Goal: Task Accomplishment & Management: Manage account settings

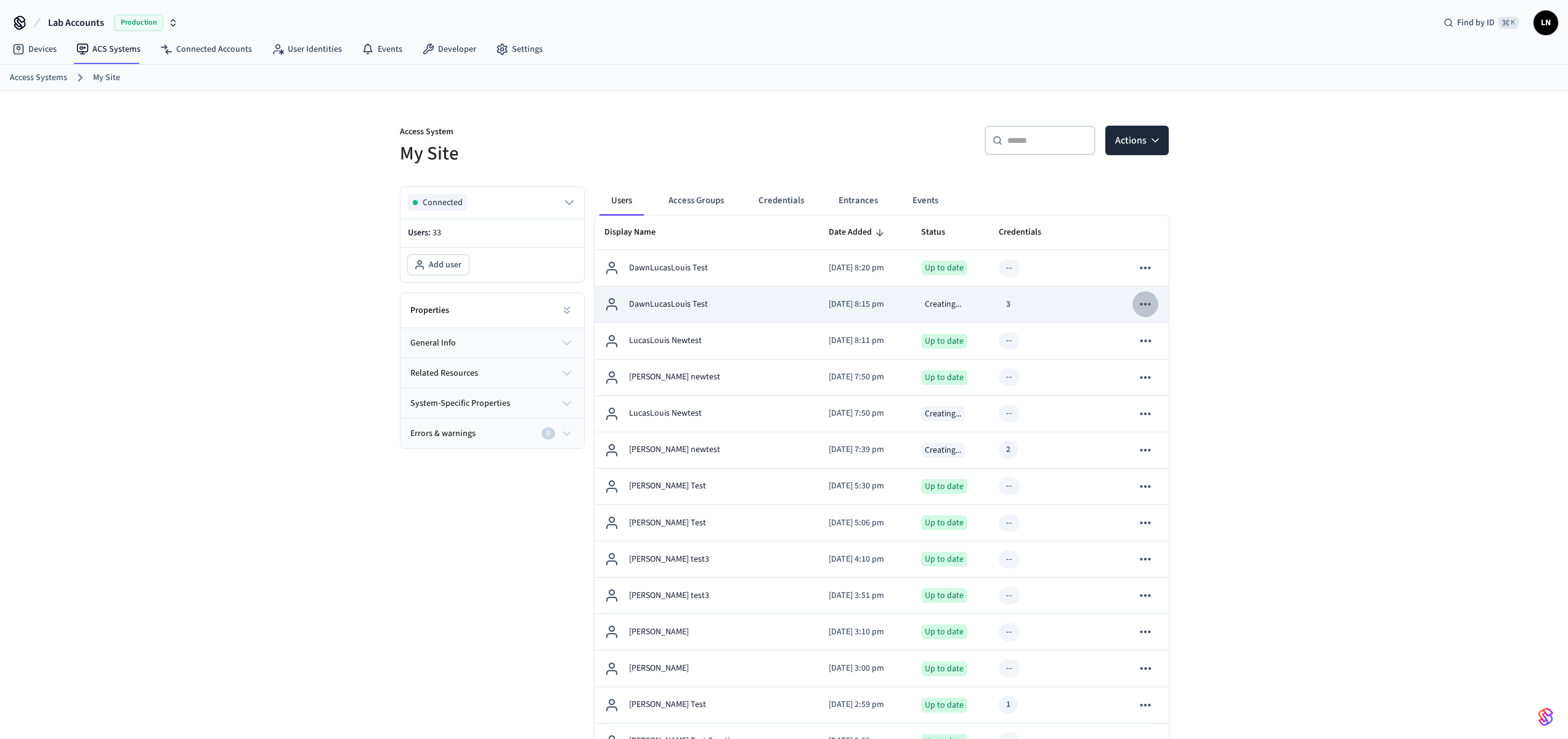
click at [1150, 306] on icon "sticky table" at bounding box center [1145, 304] width 16 height 16
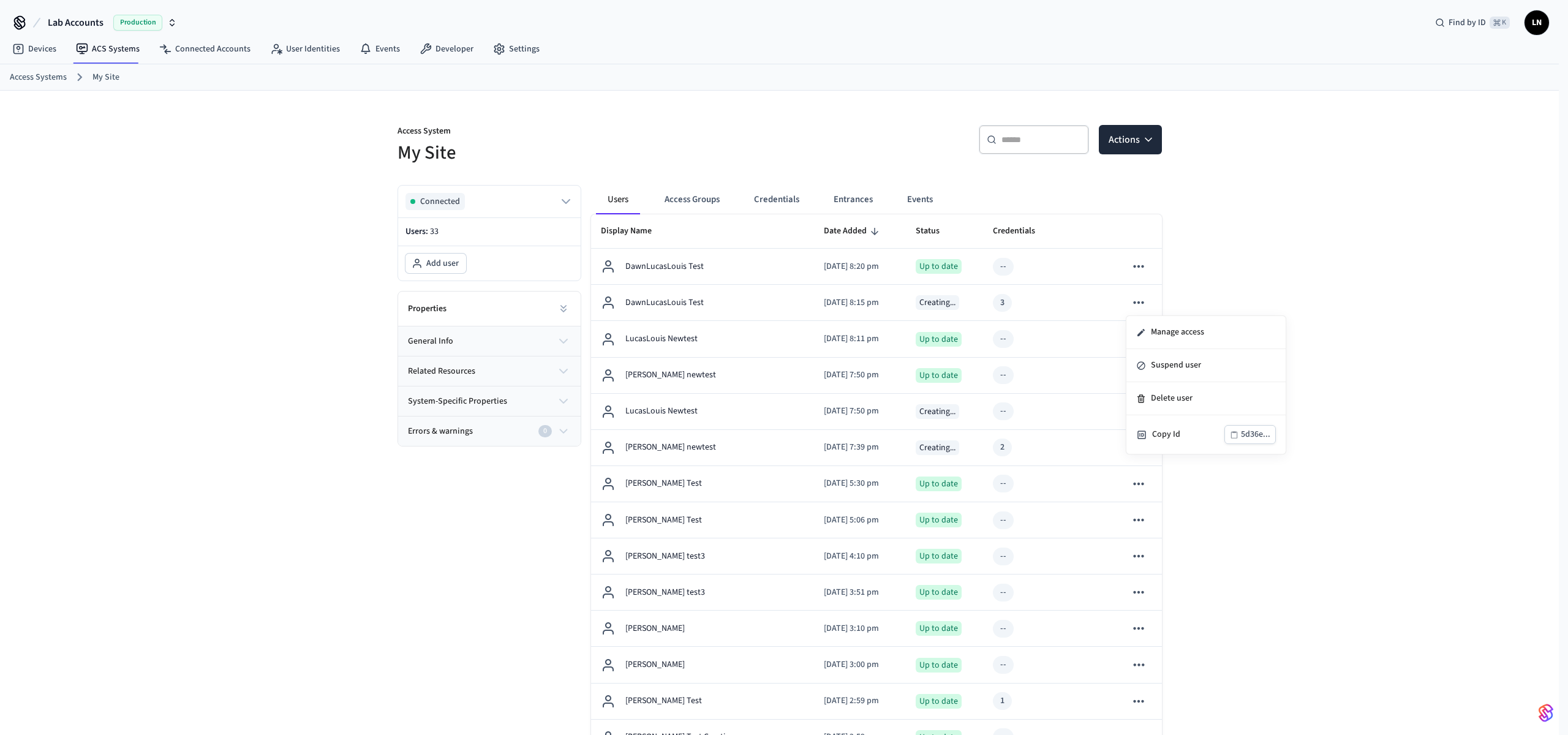
click at [1115, 154] on div at bounding box center [784, 368] width 1568 height 735
click at [1148, 141] on icon "button" at bounding box center [1148, 139] width 6 height 3
click at [159, 51] on icon at bounding box center [165, 48] width 12 height 12
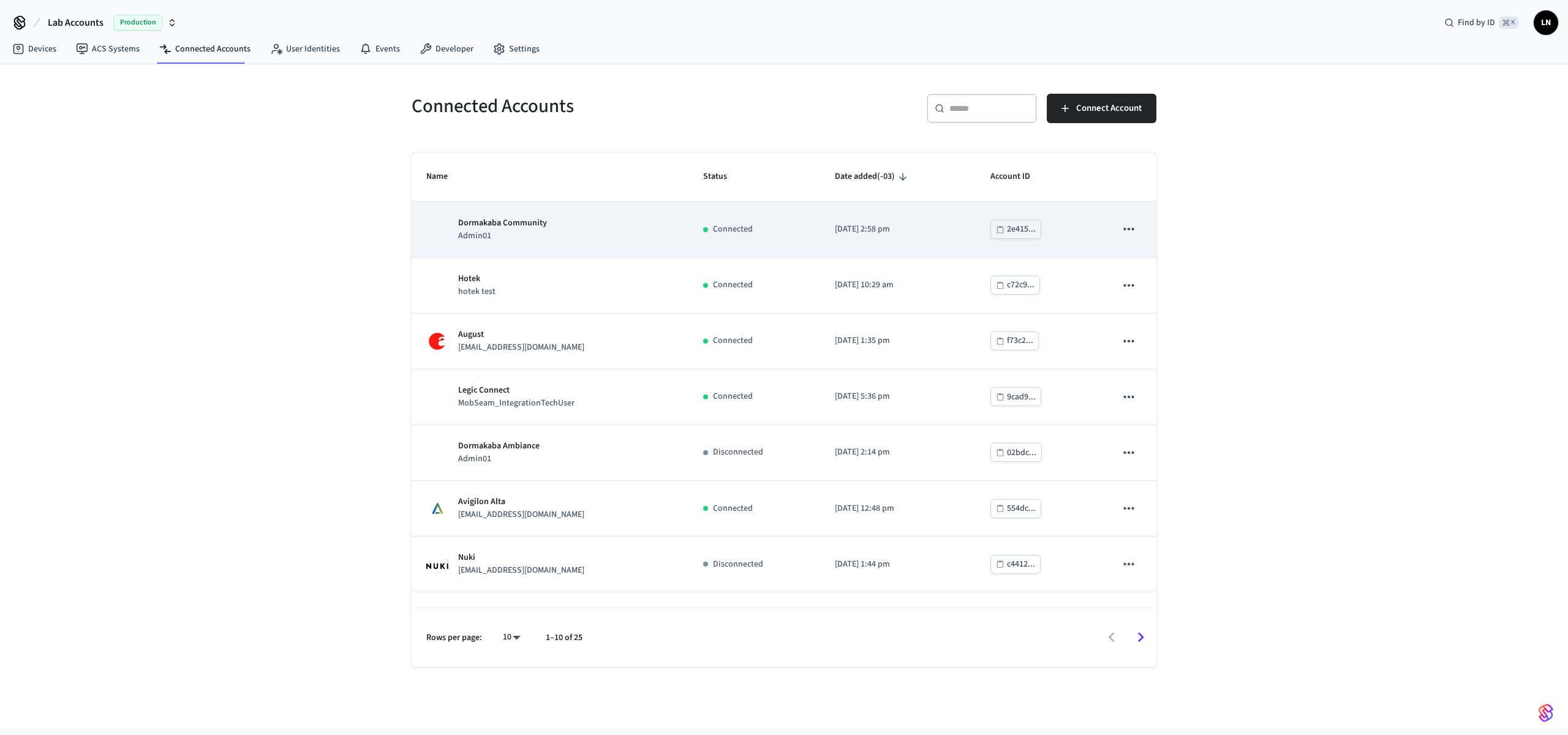
click at [666, 249] on td "Dormakaba Community Admin01" at bounding box center [550, 229] width 277 height 55
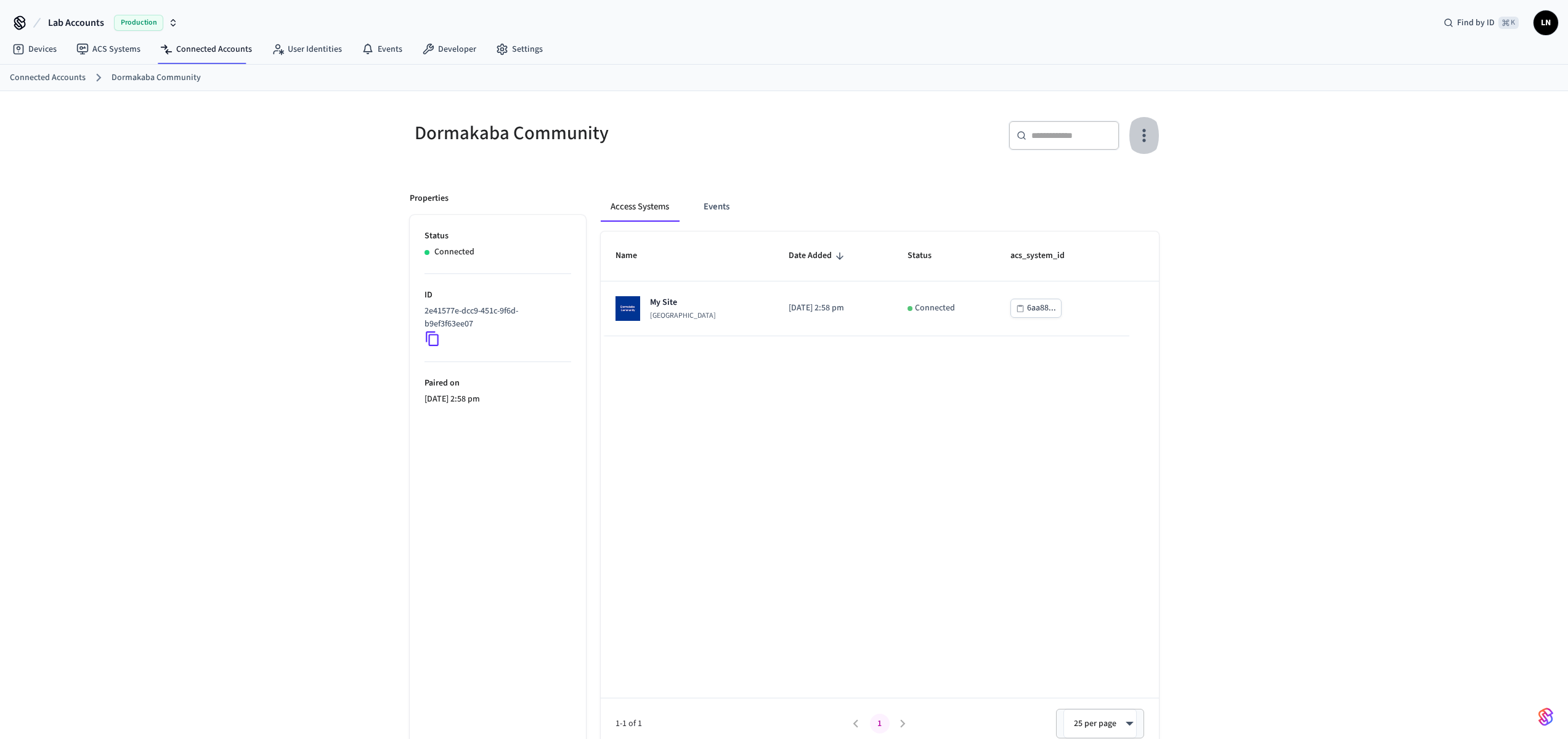
click at [1150, 132] on icon "button" at bounding box center [1143, 134] width 19 height 19
click at [1145, 189] on li "Sync Account" at bounding box center [1104, 186] width 93 height 33
click at [124, 58] on div at bounding box center [788, 370] width 1577 height 739
click at [127, 53] on link "ACS Systems" at bounding box center [108, 49] width 83 height 22
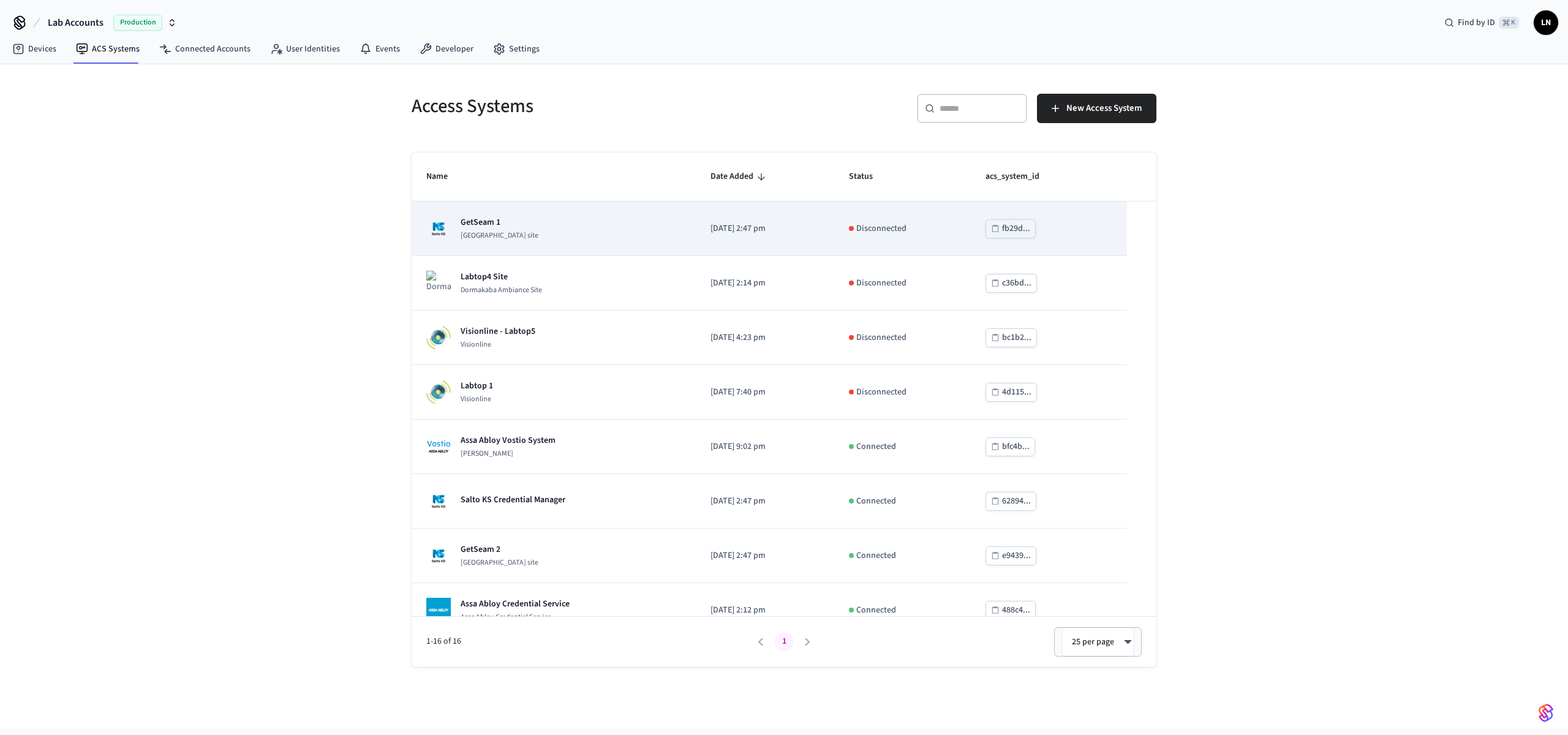
click at [630, 232] on div "GetSeam 1 Salto KS site" at bounding box center [553, 228] width 255 height 25
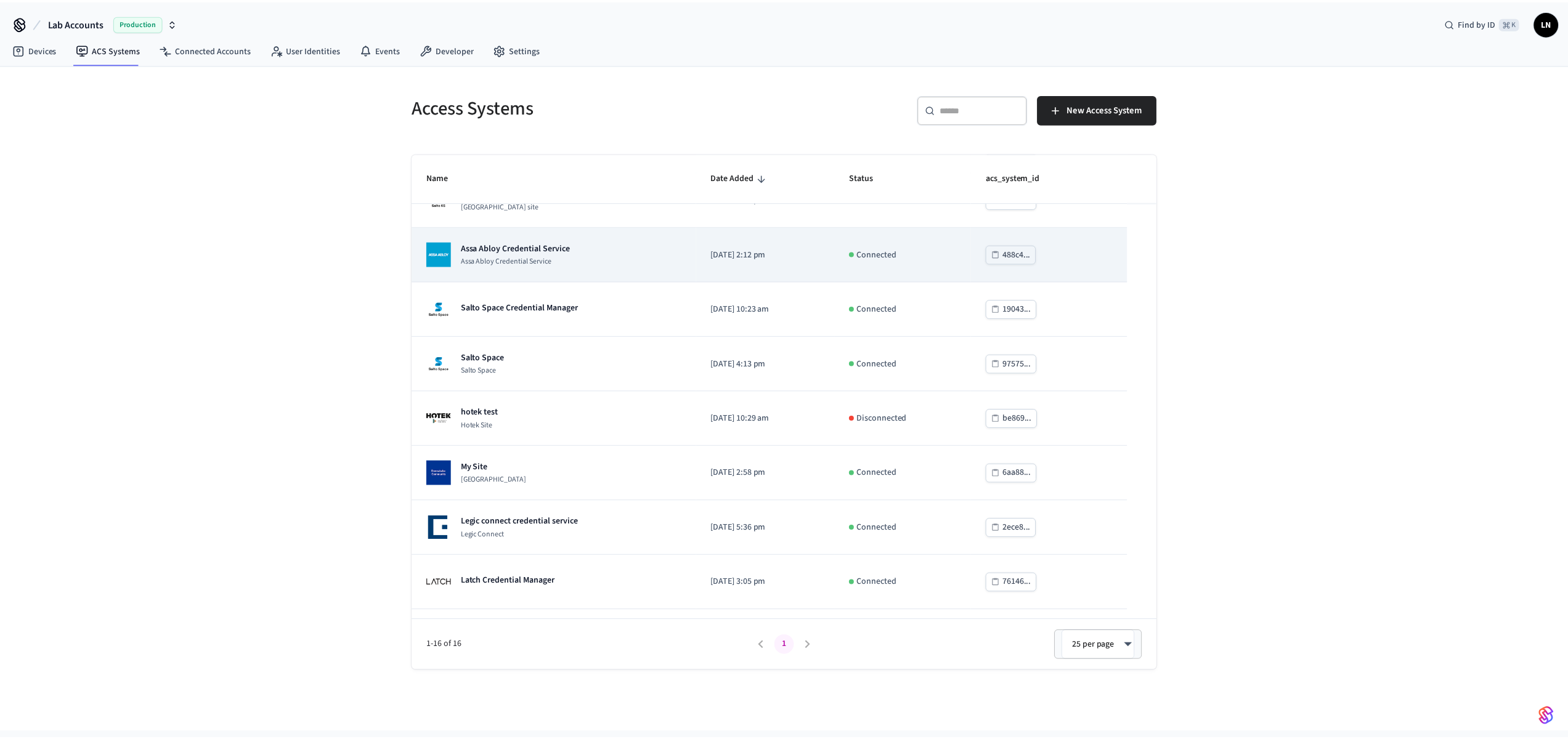
scroll to position [361, 0]
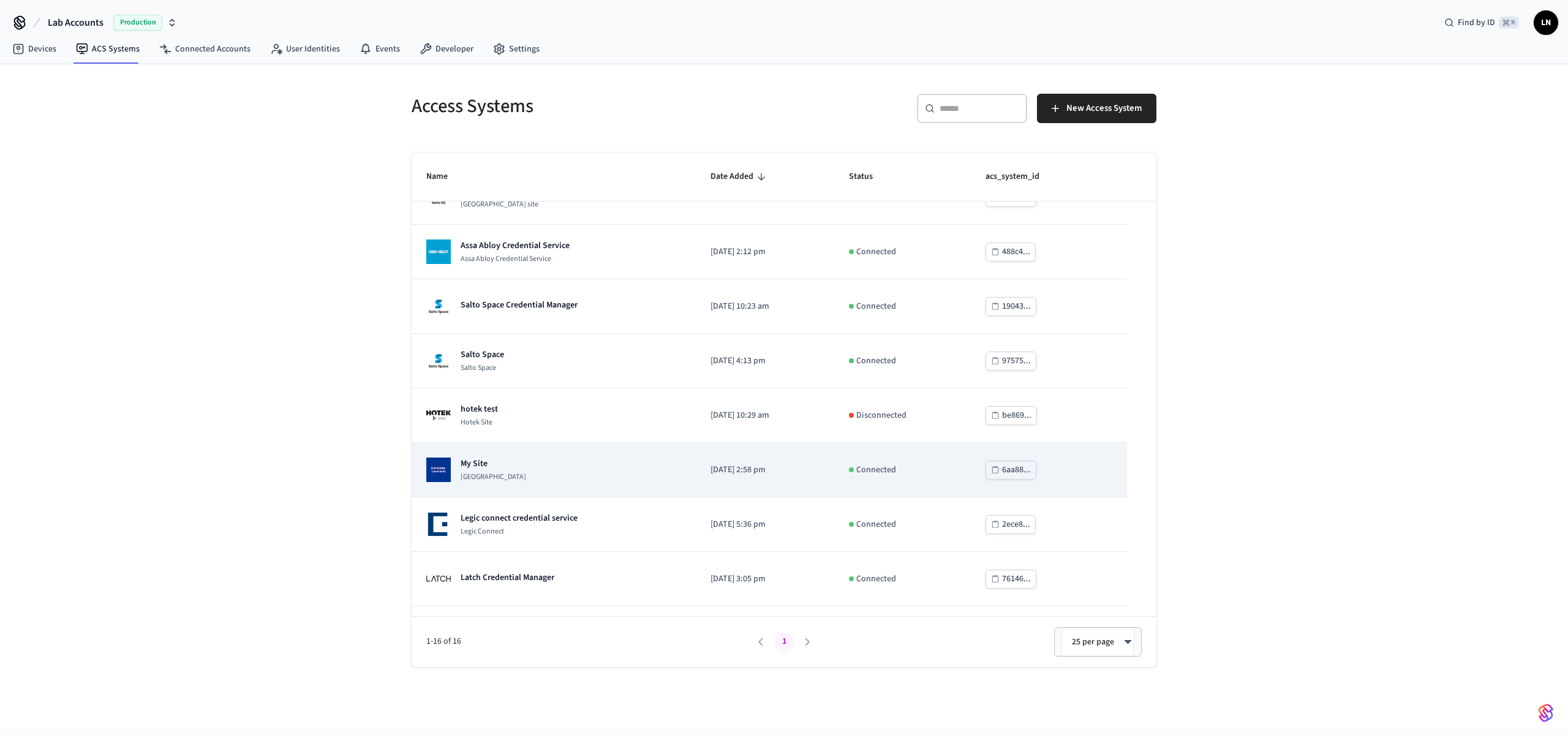
click at [637, 478] on div "My Site Dormakaba Community Site" at bounding box center [553, 469] width 255 height 25
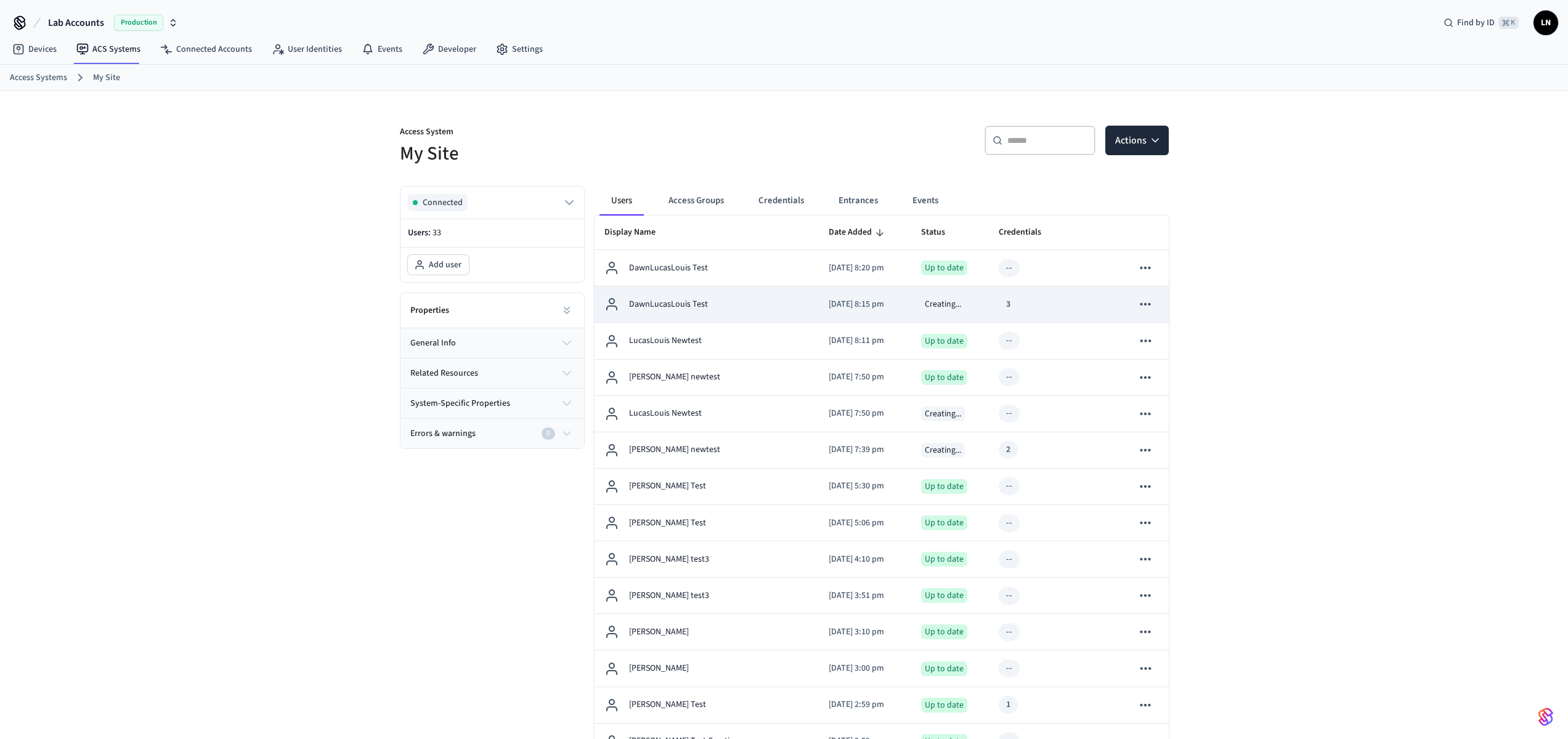
click at [676, 316] on td "DawnLucasLouis Test" at bounding box center [706, 304] width 225 height 37
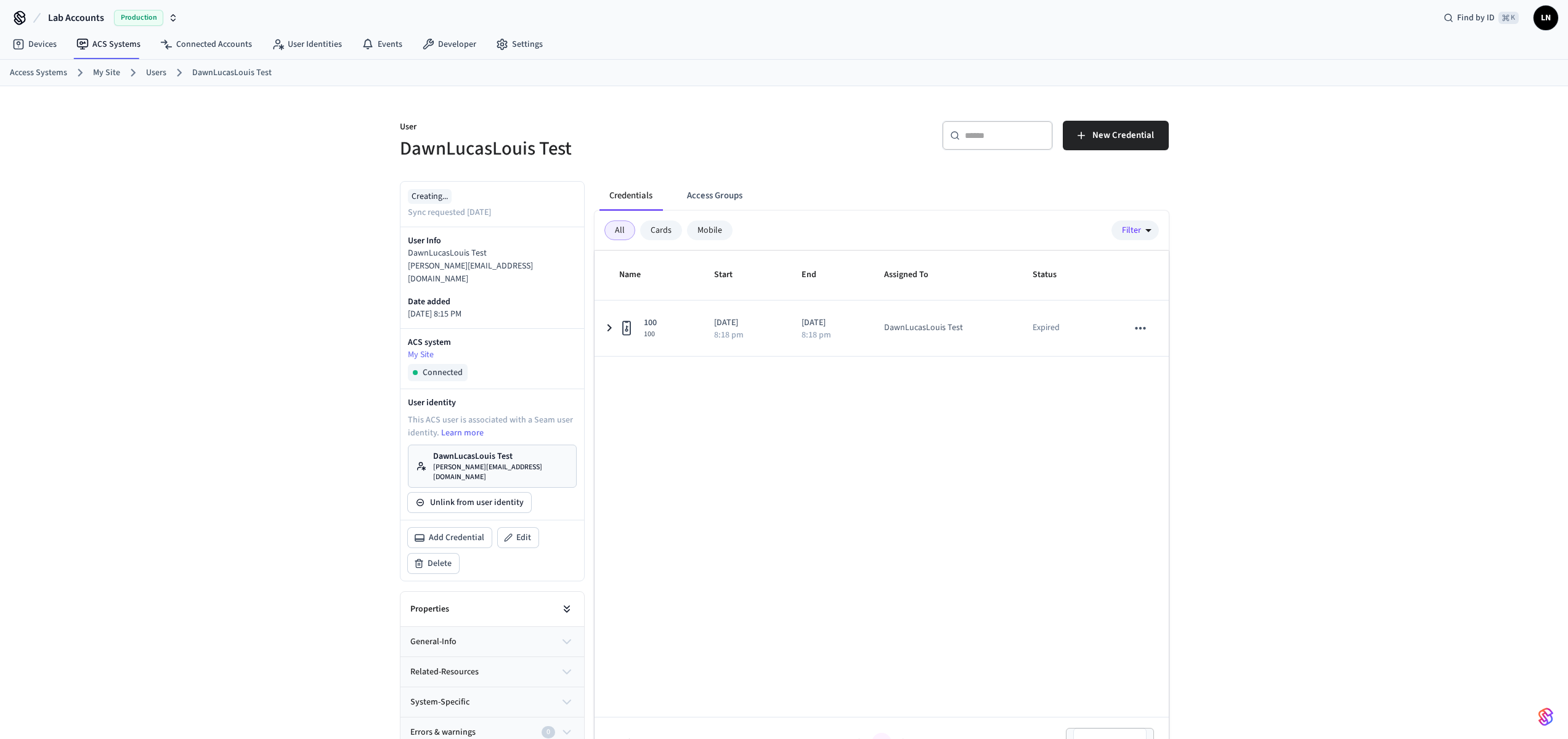
click at [565, 603] on icon at bounding box center [566, 609] width 12 height 12
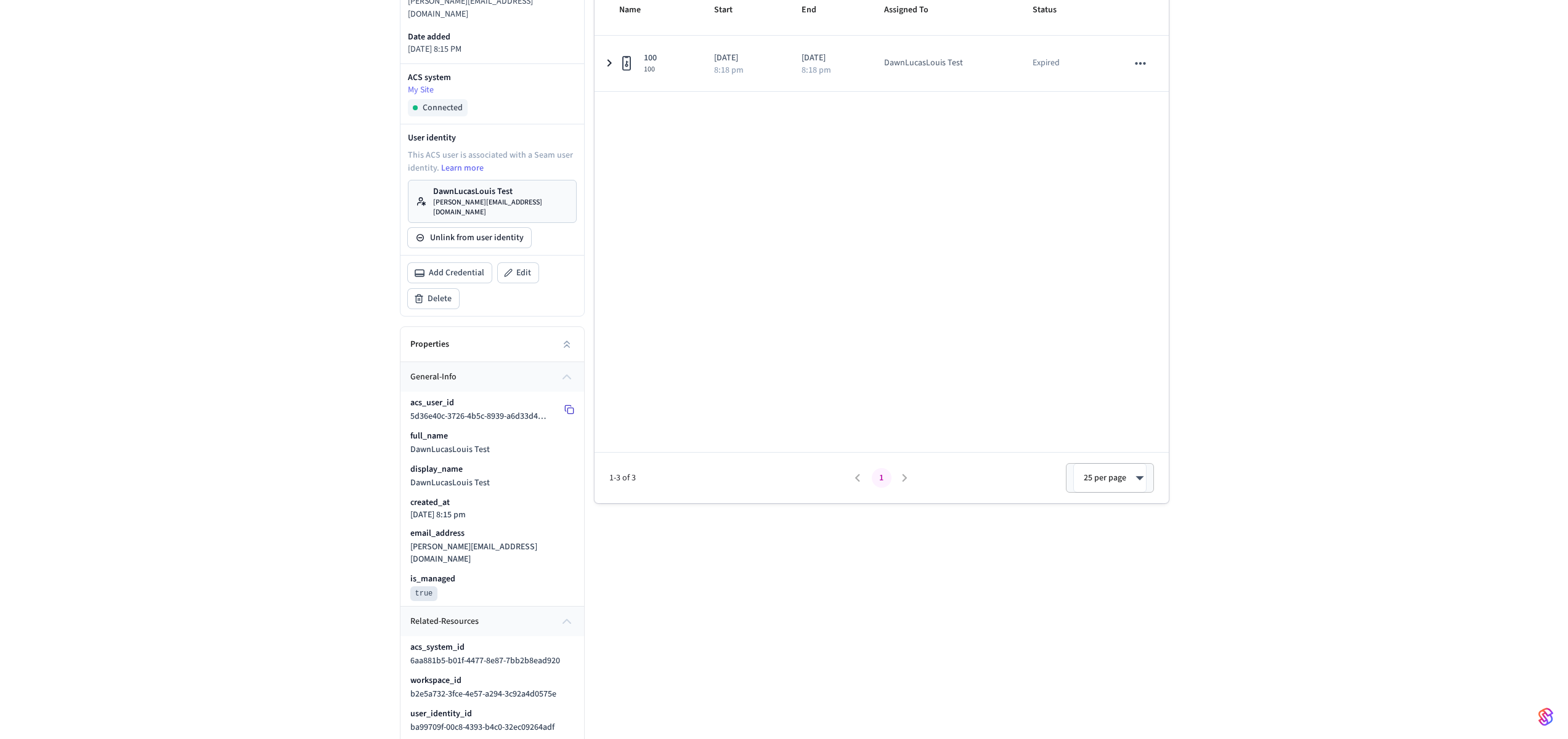
click at [564, 404] on icon at bounding box center [569, 409] width 10 height 10
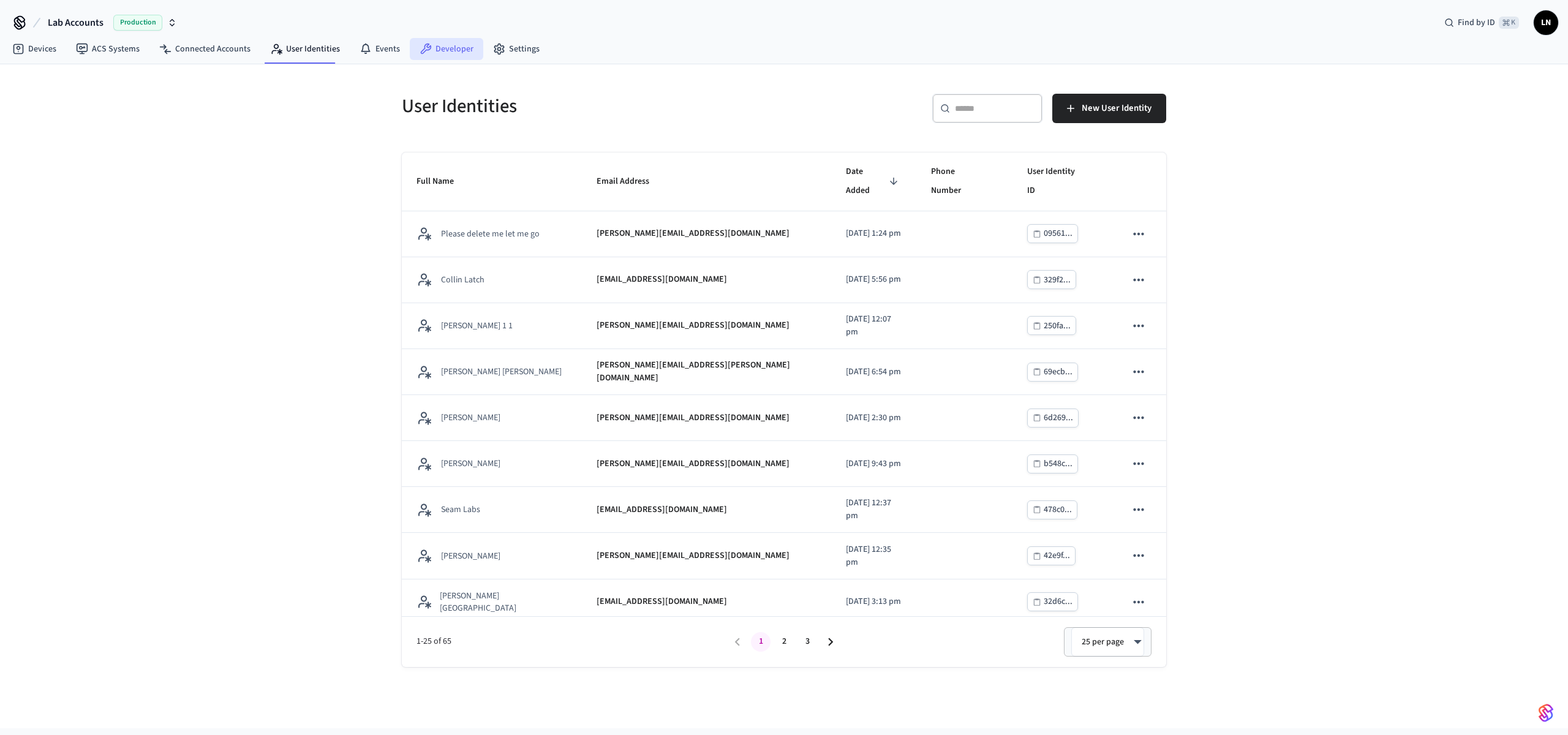
click at [456, 41] on link "Developer" at bounding box center [447, 48] width 73 height 22
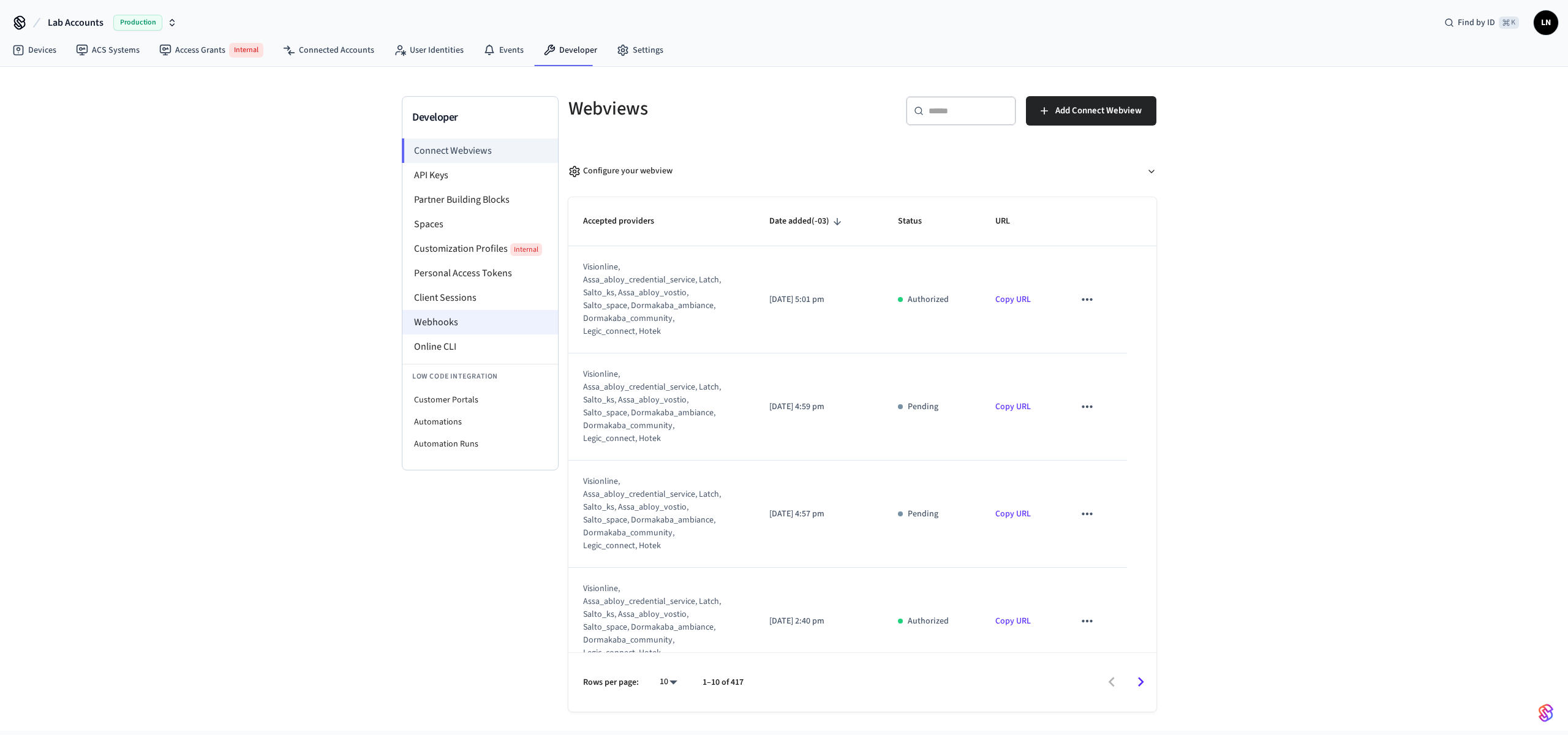
click at [422, 327] on li "Webhooks" at bounding box center [479, 322] width 155 height 25
click at [428, 351] on li "Online CLI" at bounding box center [479, 346] width 155 height 25
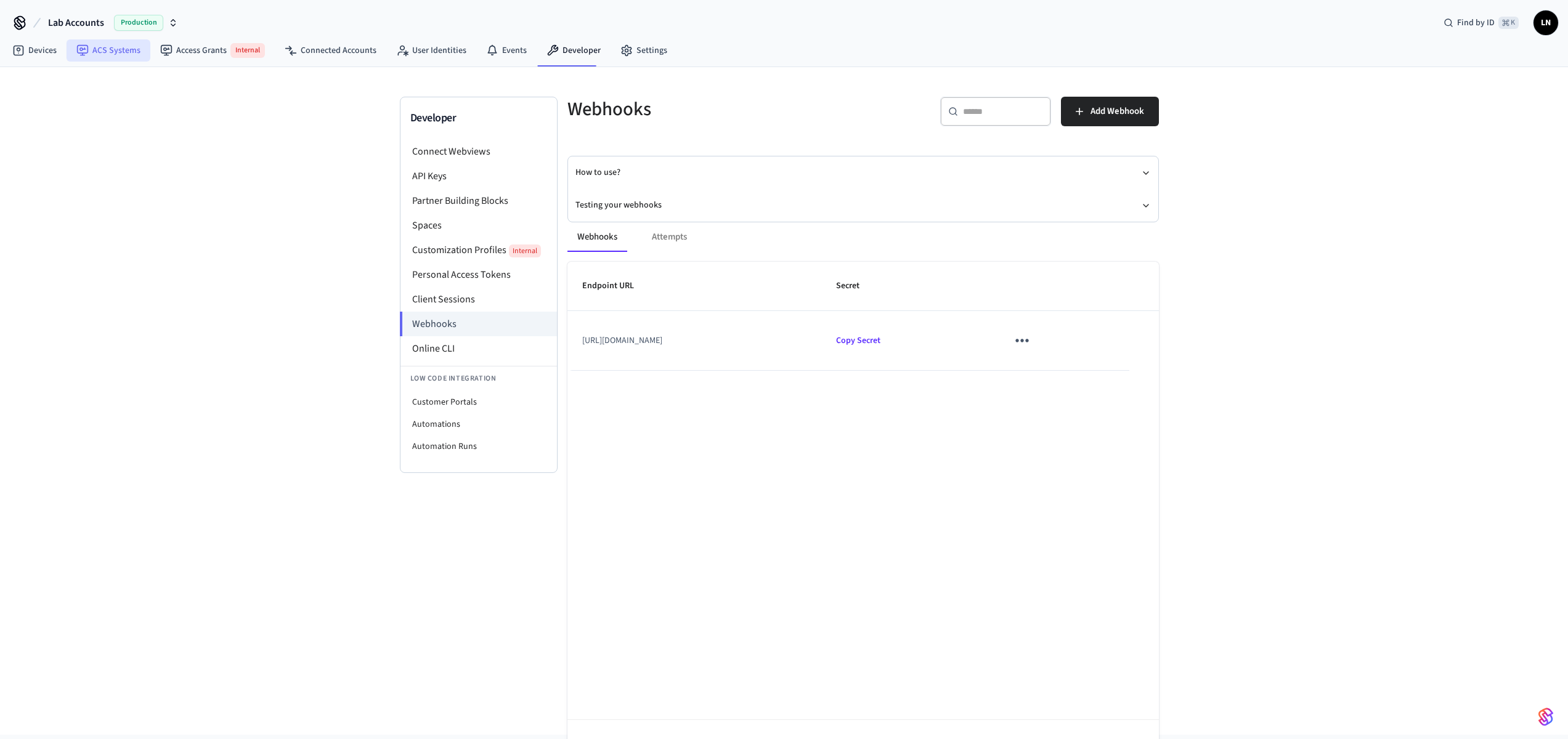
click at [107, 55] on link "ACS Systems" at bounding box center [108, 51] width 83 height 22
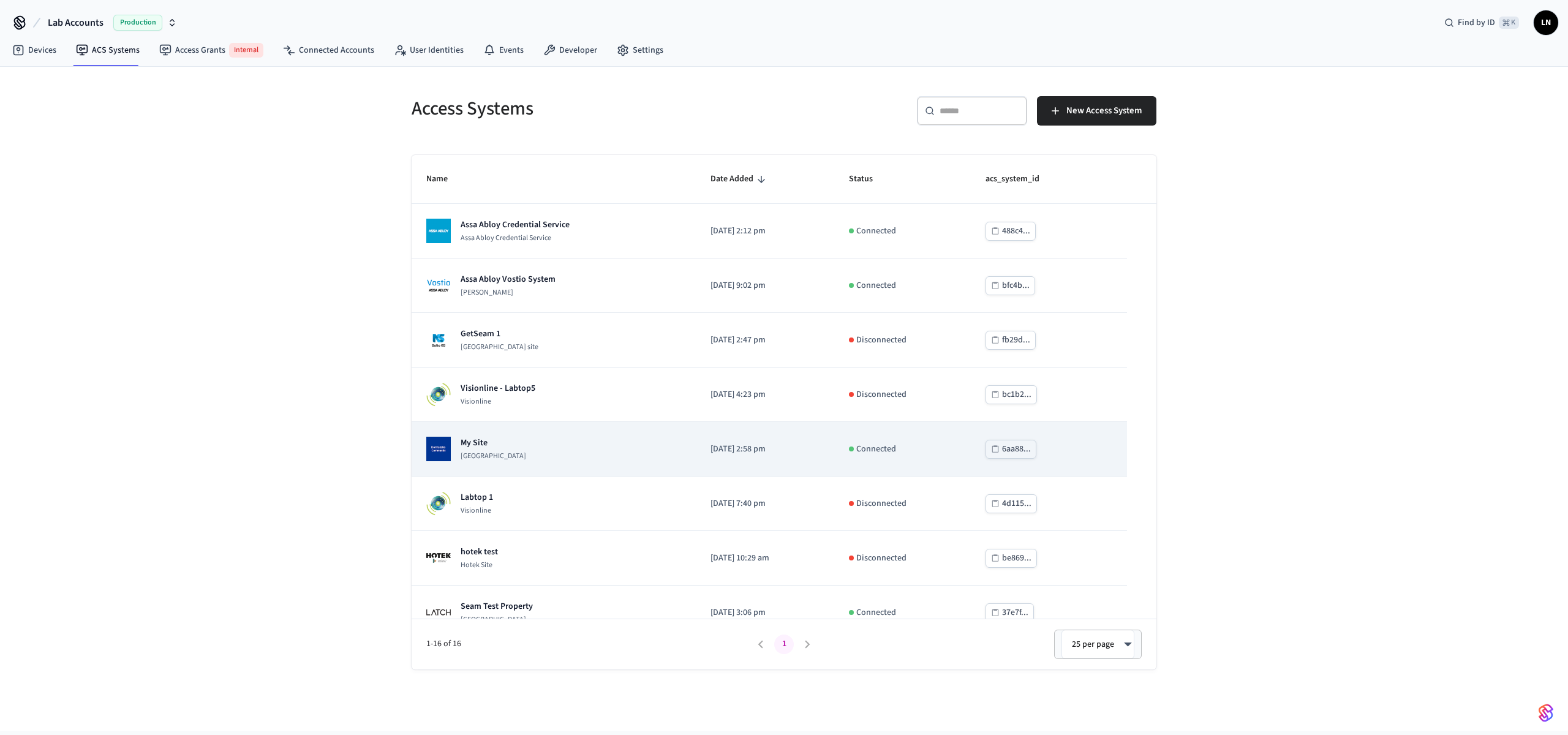
click at [550, 455] on div "My Site Dormakaba Community Site" at bounding box center [553, 449] width 255 height 25
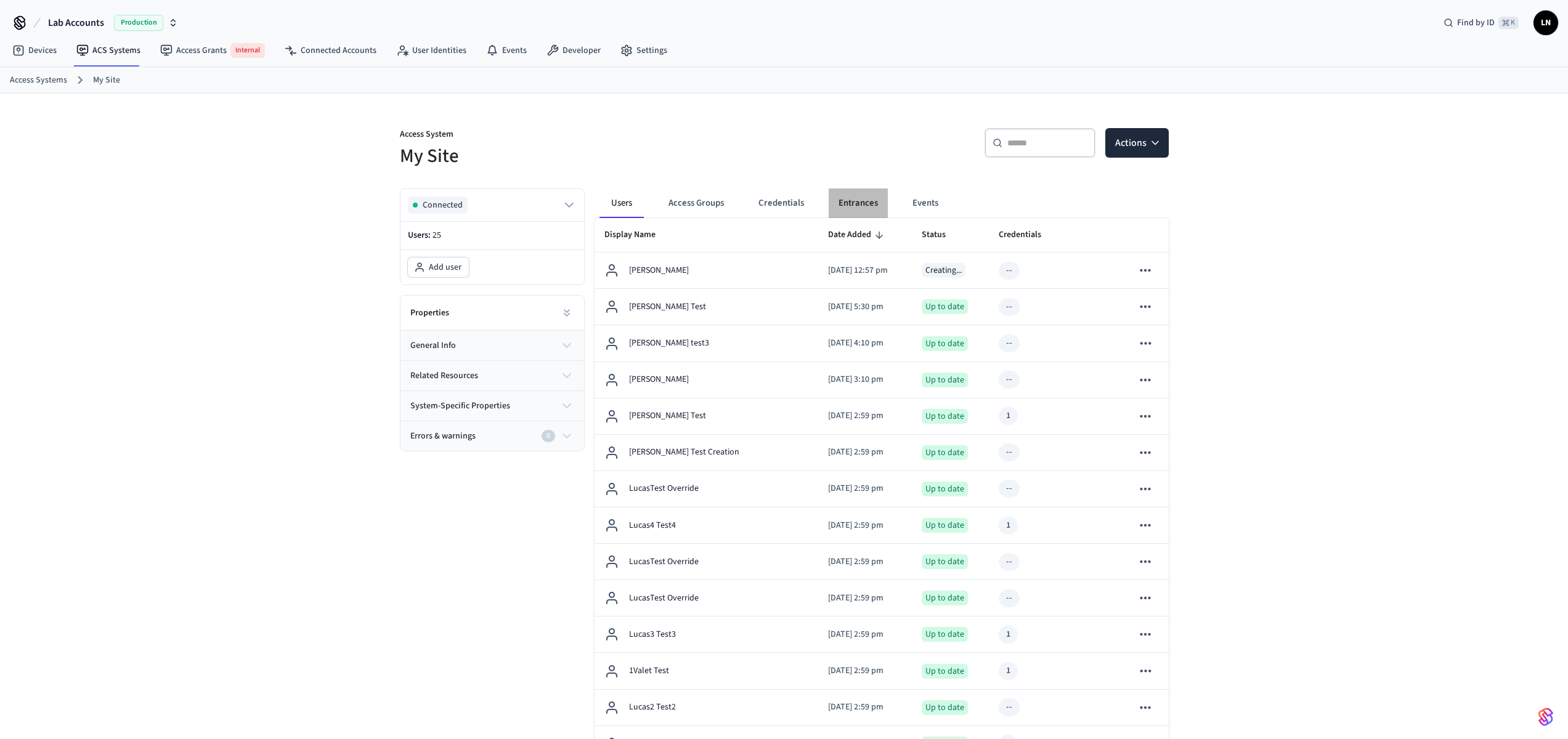
click at [848, 206] on button "Entrances" at bounding box center [859, 204] width 60 height 30
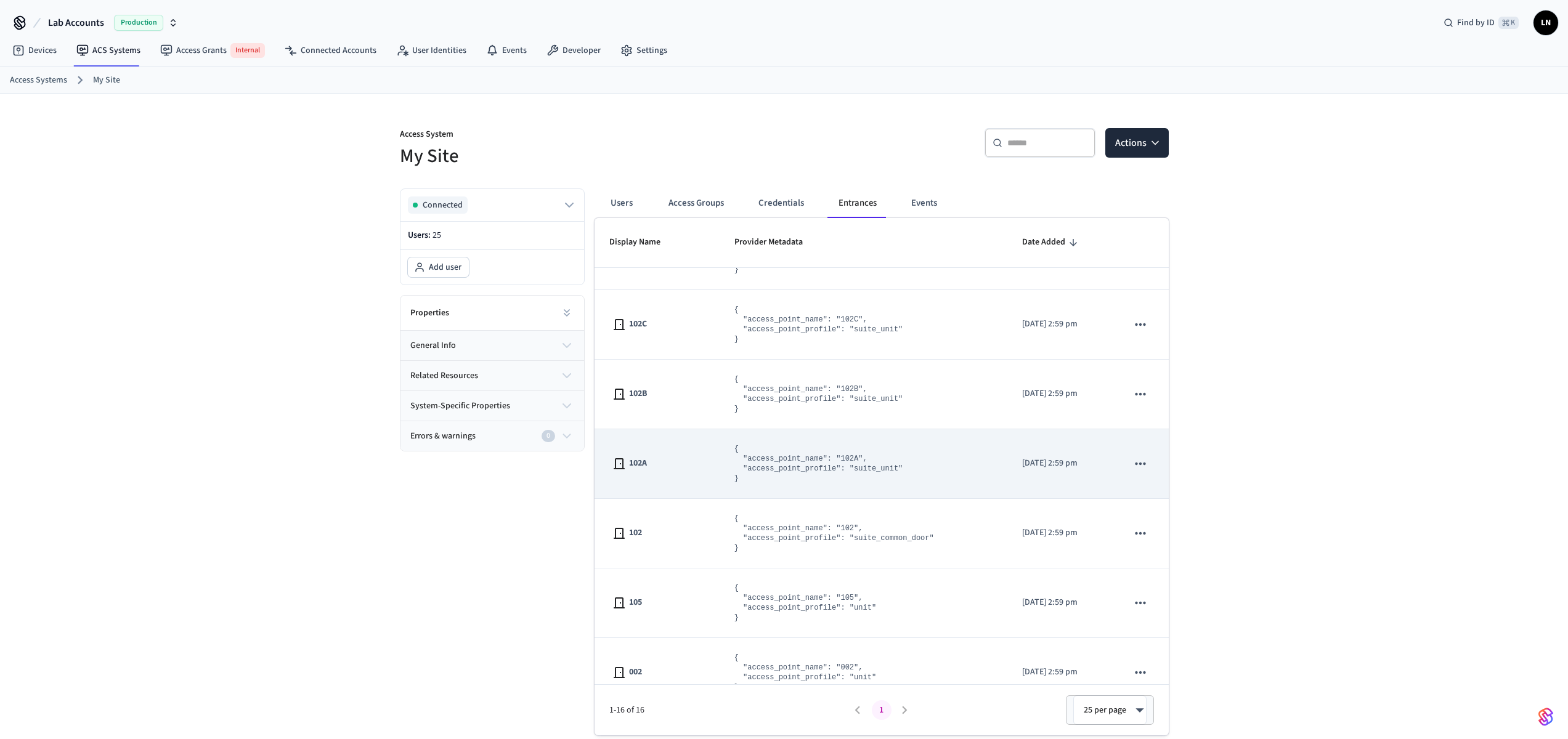
scroll to position [592, 0]
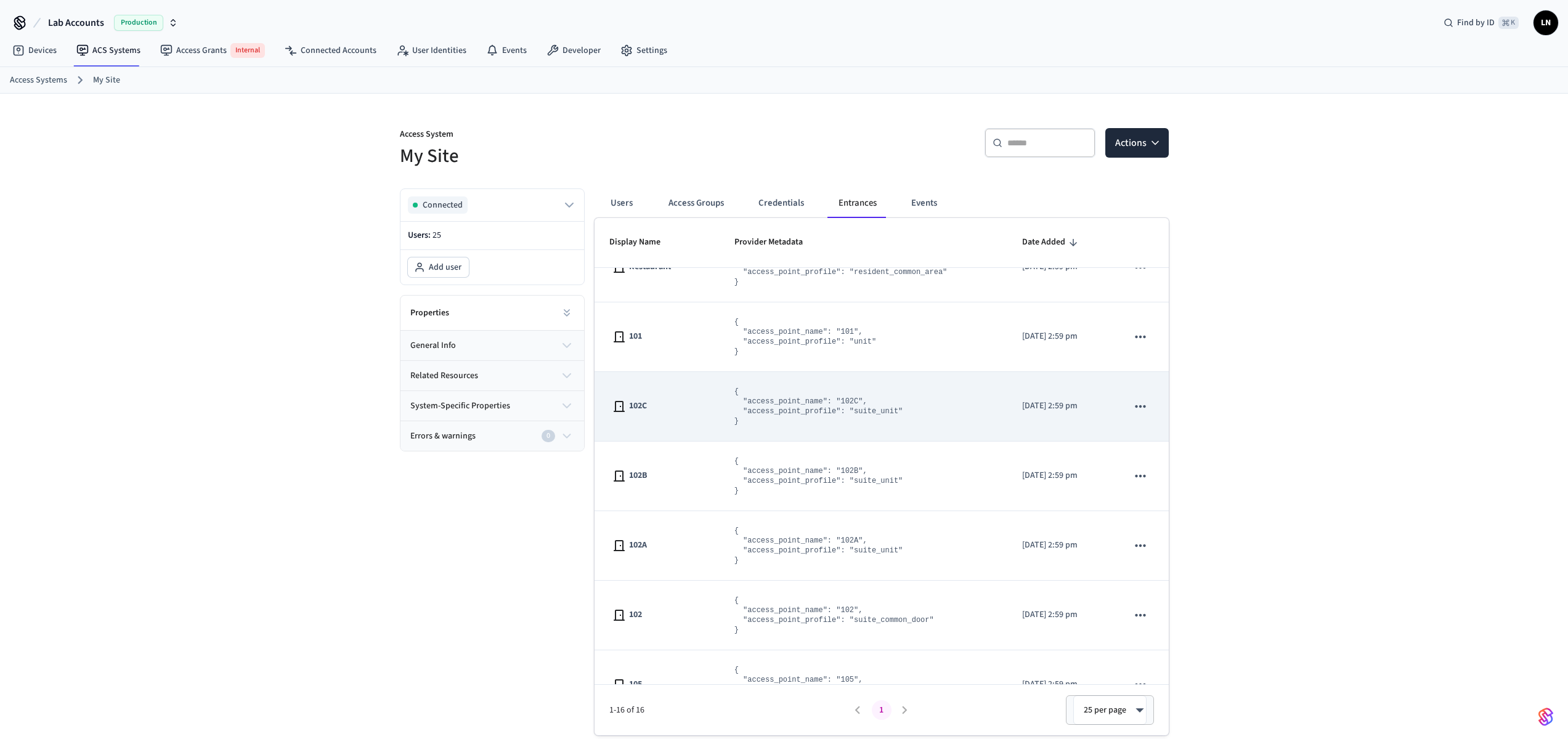
click at [678, 399] on div "102C" at bounding box center [657, 406] width 95 height 15
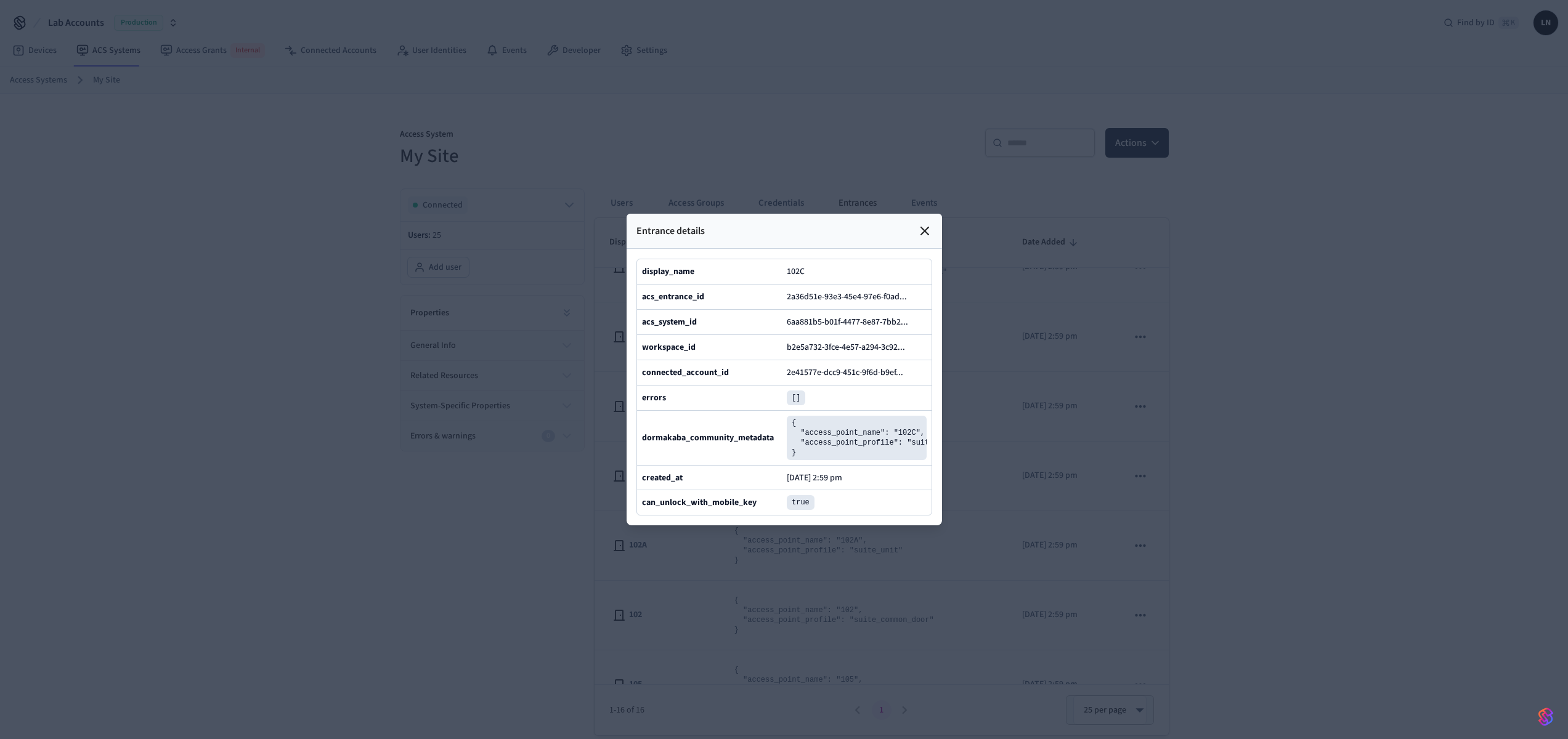
click at [926, 227] on icon at bounding box center [924, 230] width 7 height 7
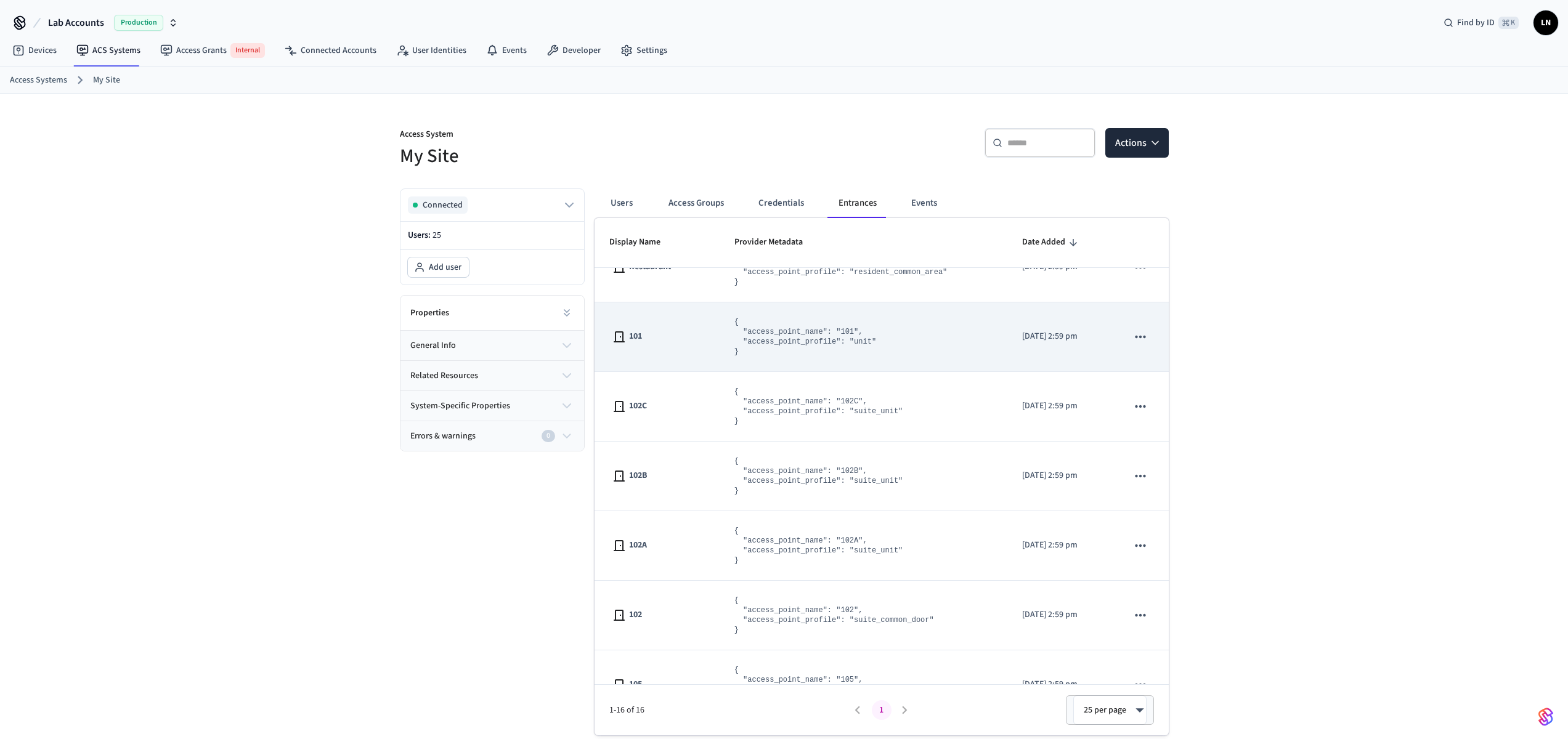
click at [723, 346] on td "{ "access_point_name": "101", "access_point_profile": "unit" }" at bounding box center [863, 337] width 288 height 70
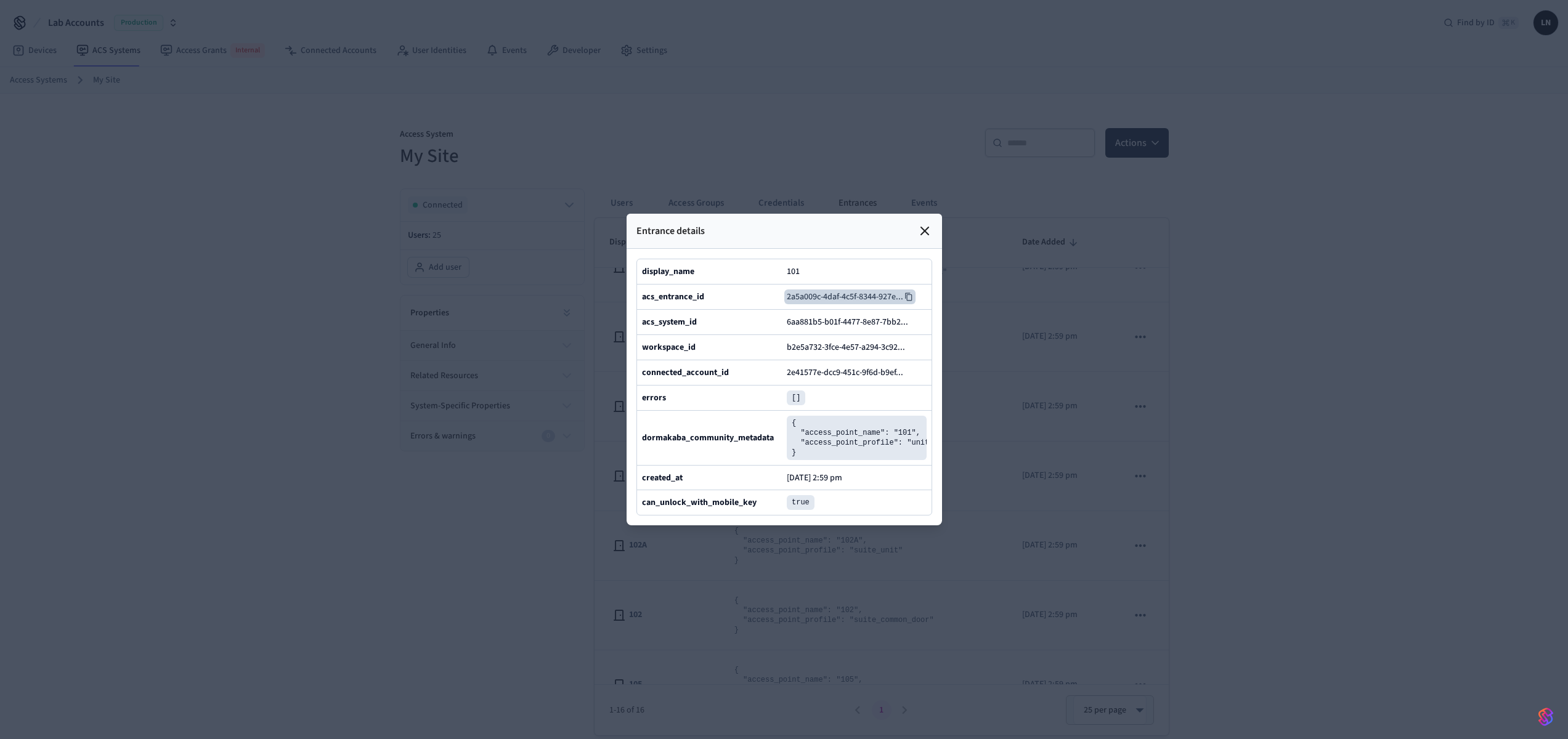
click at [910, 292] on icon at bounding box center [908, 296] width 9 height 9
click at [926, 223] on icon at bounding box center [924, 230] width 15 height 15
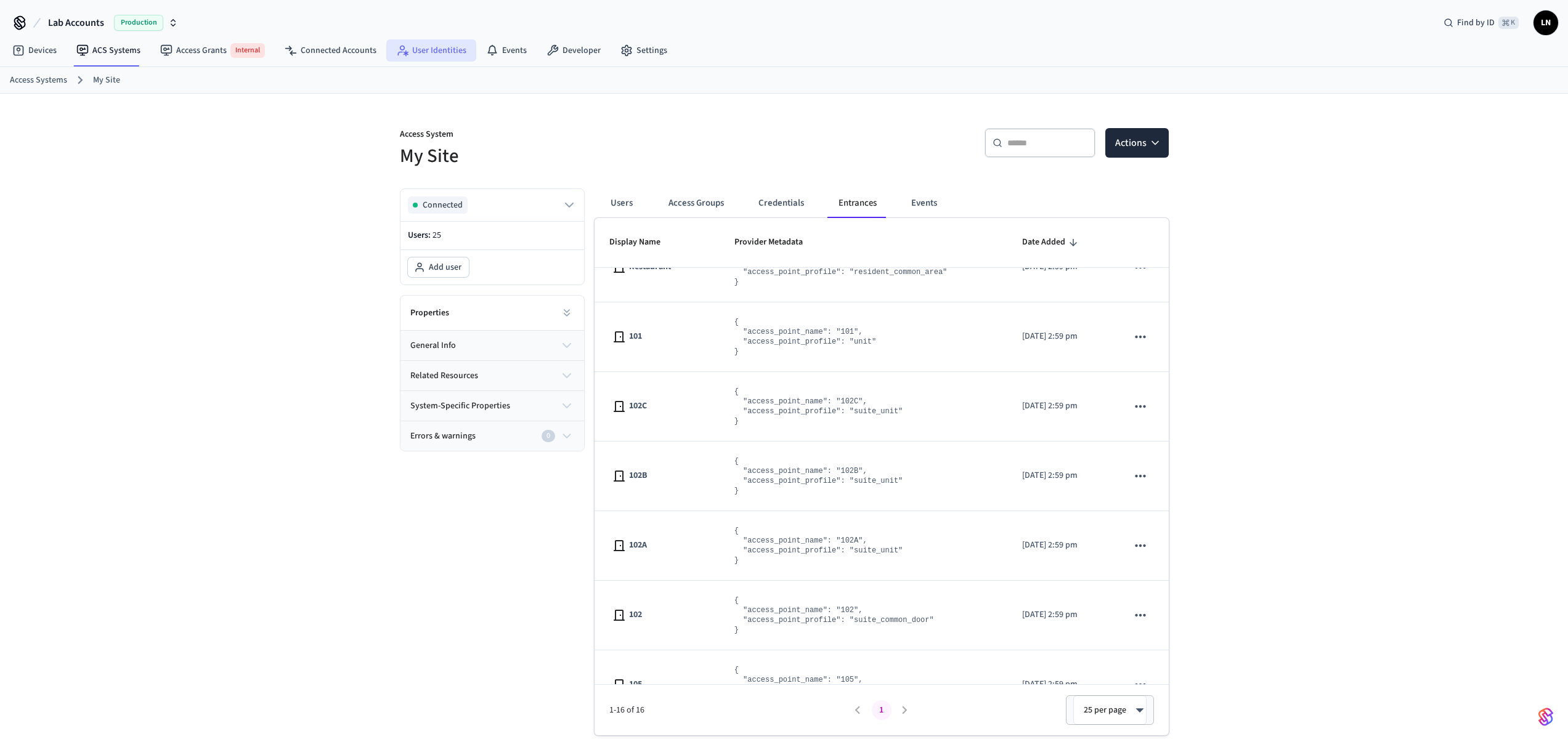
click at [416, 51] on link "User Identities" at bounding box center [431, 51] width 90 height 22
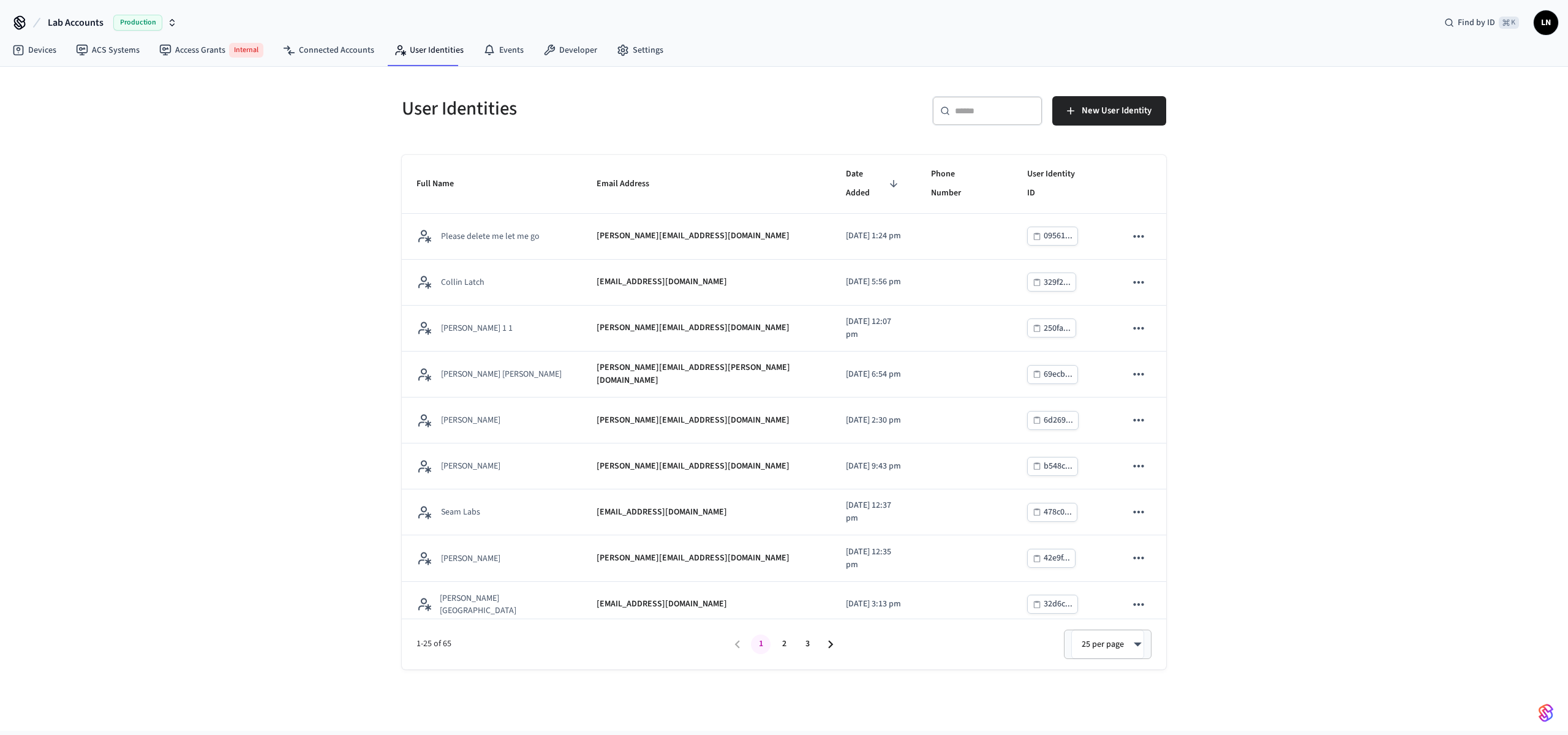
click at [972, 112] on input "text" at bounding box center [994, 111] width 80 height 12
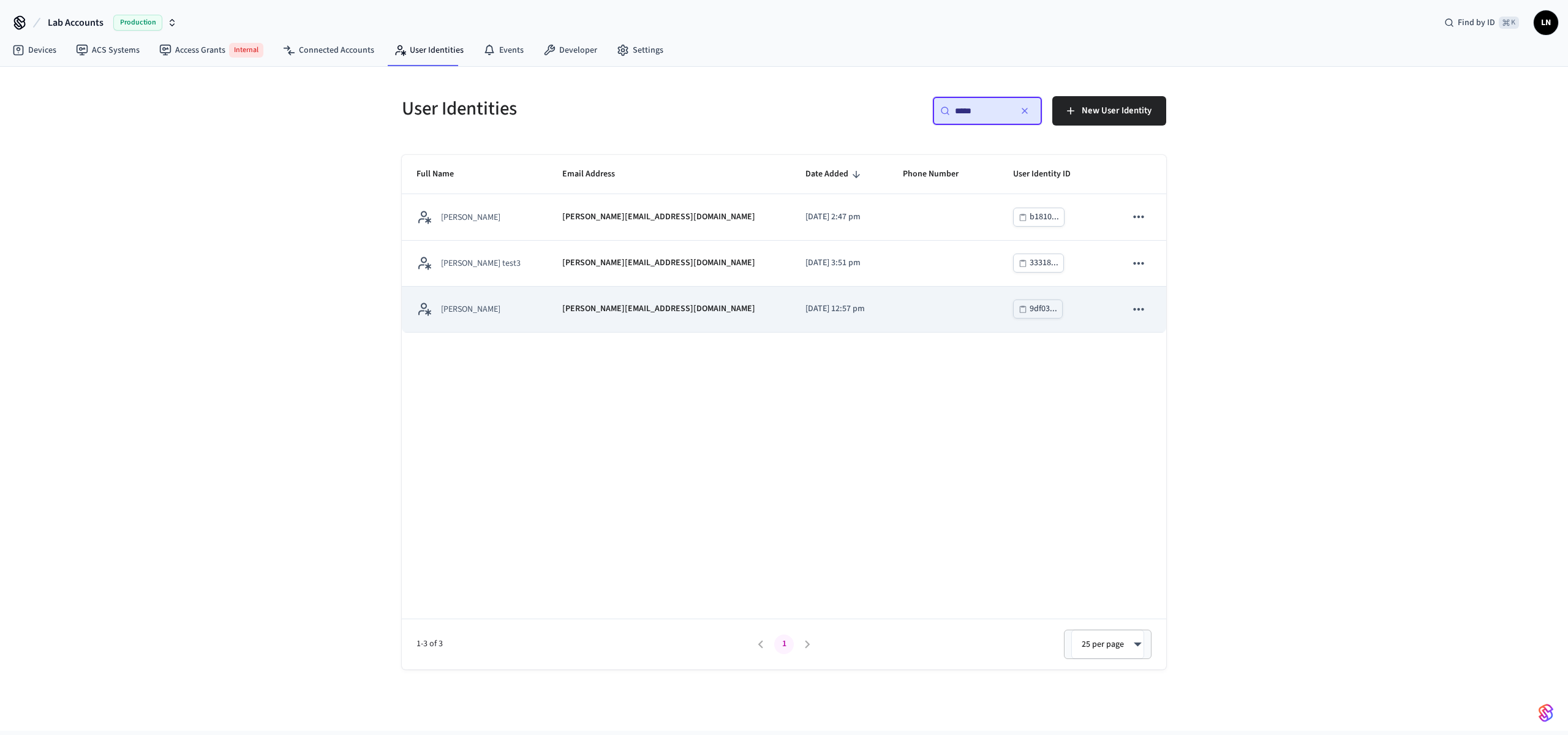
type input "*****"
click at [469, 301] on div "Lucas Neiva" at bounding box center [475, 308] width 117 height 15
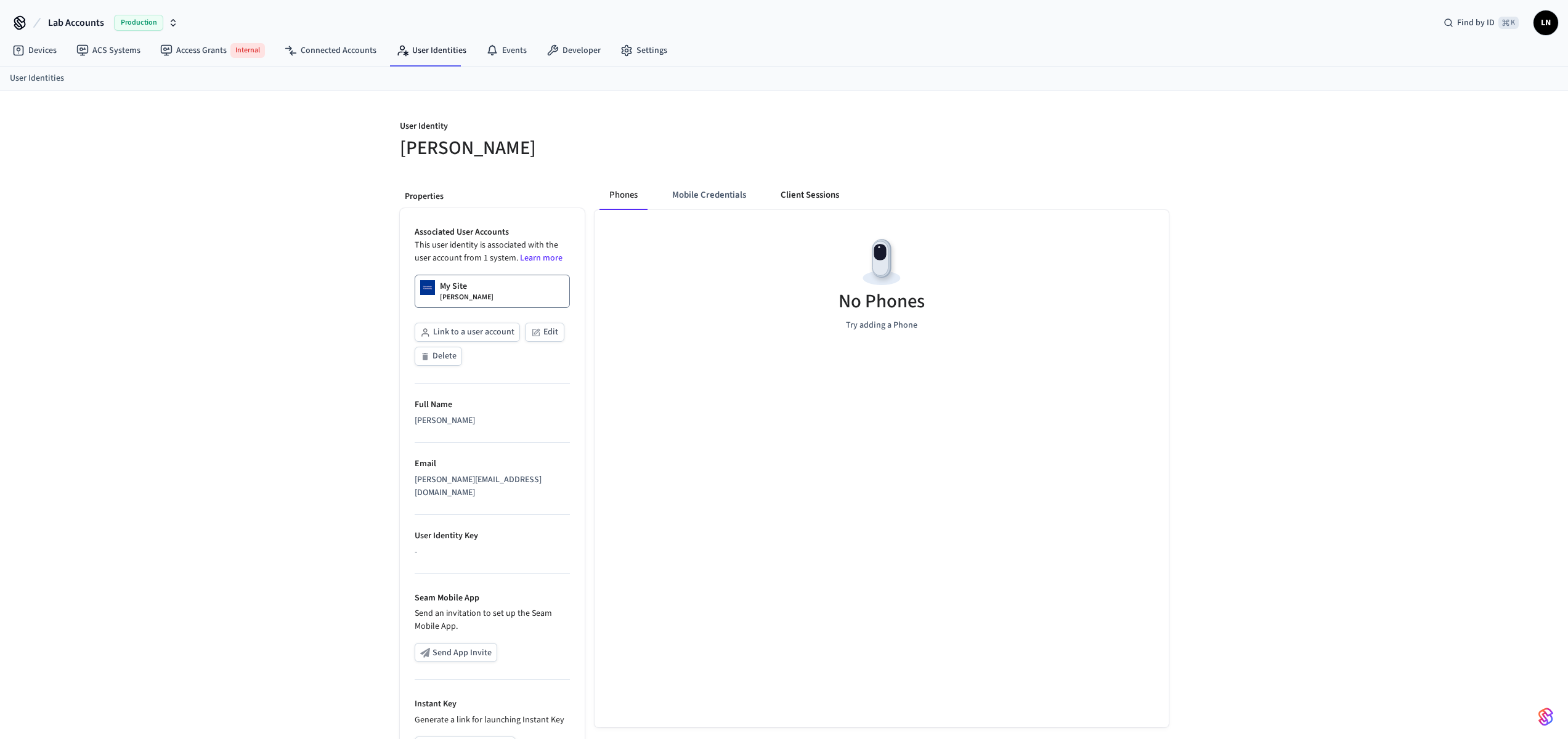
click at [808, 205] on button "Client Sessions" at bounding box center [809, 196] width 78 height 30
click at [1130, 139] on span "New Client Sessions" at bounding box center [1114, 135] width 78 height 16
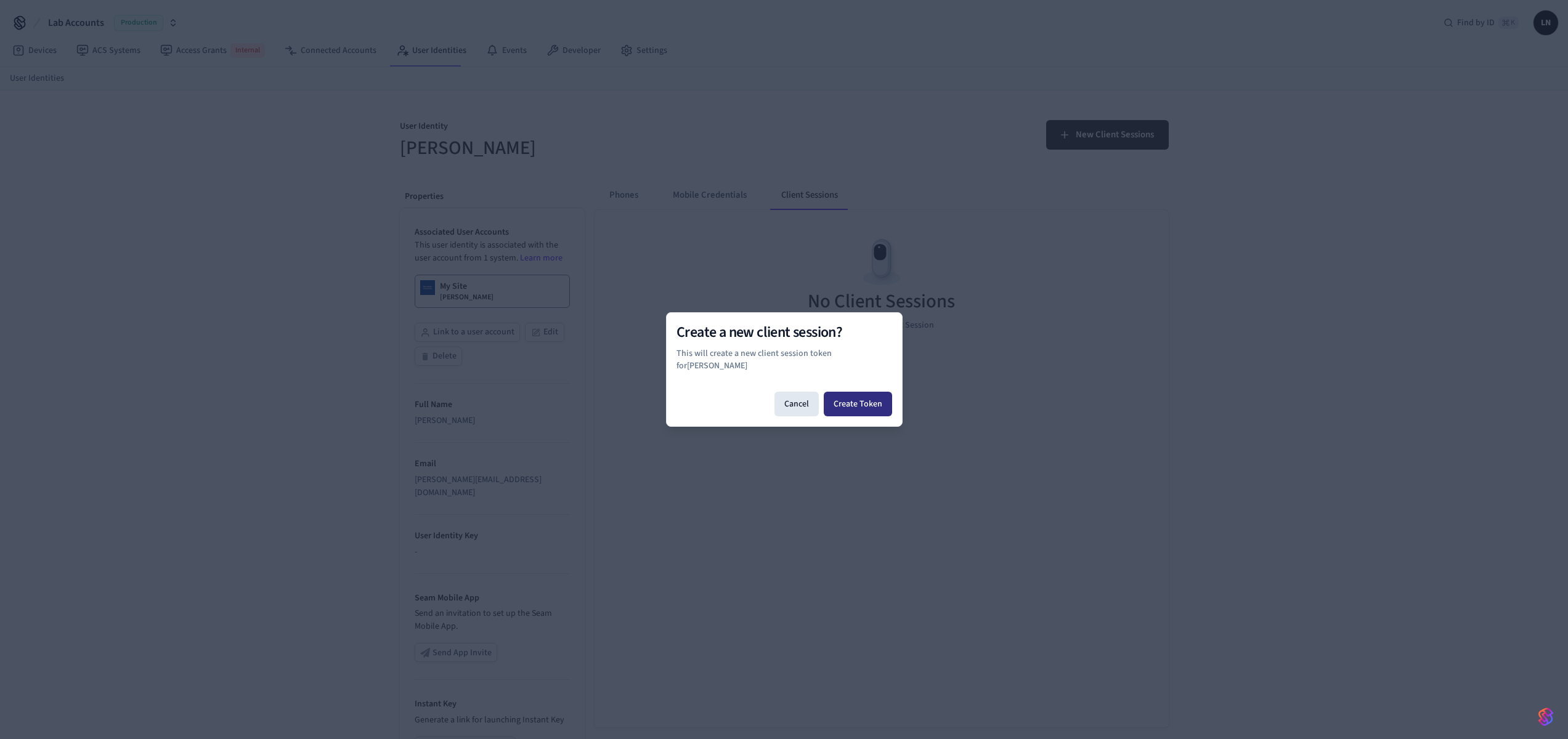
click at [869, 407] on button "Create Token" at bounding box center [858, 403] width 69 height 25
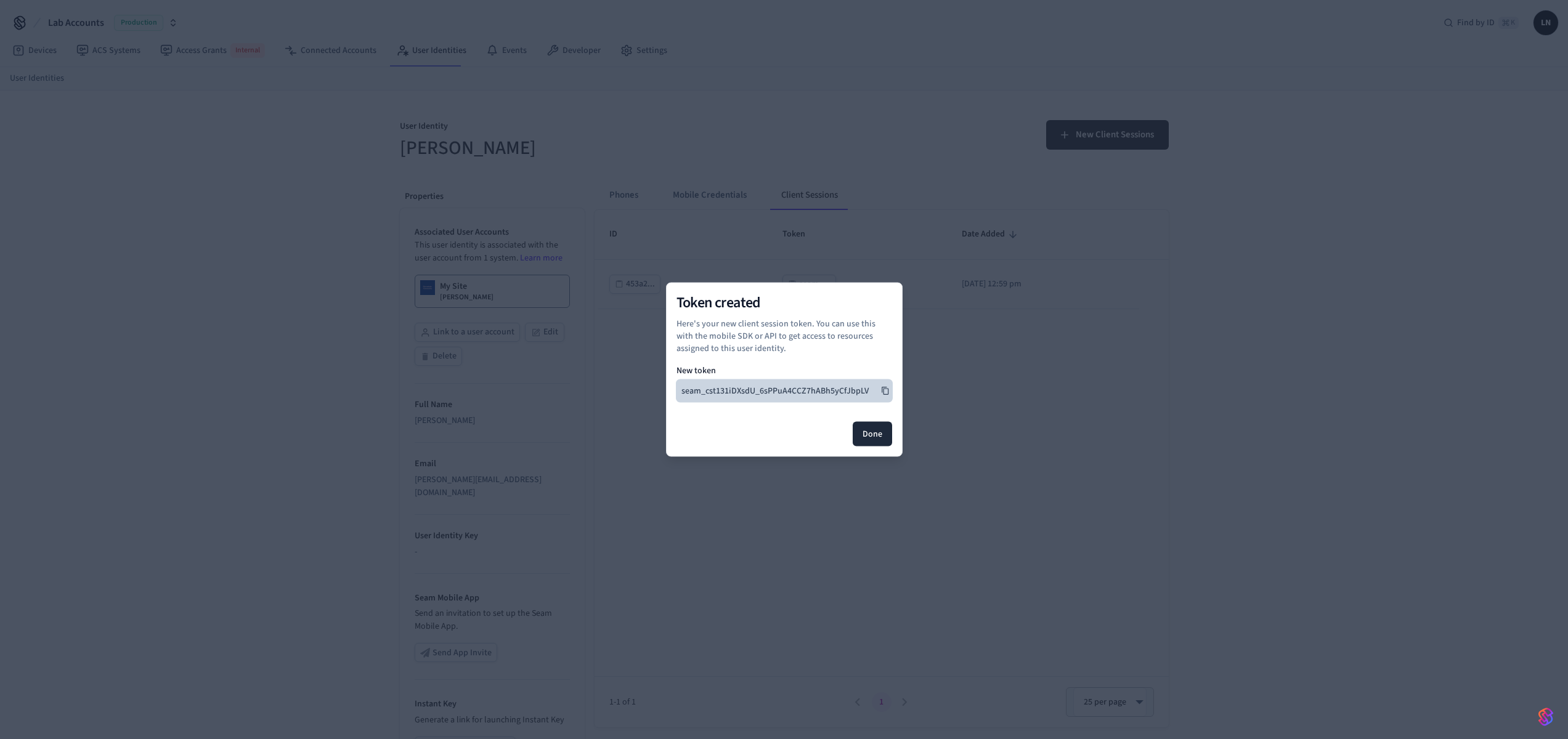
click at [882, 393] on icon at bounding box center [884, 390] width 7 height 8
click at [883, 432] on button "Done" at bounding box center [872, 434] width 40 height 25
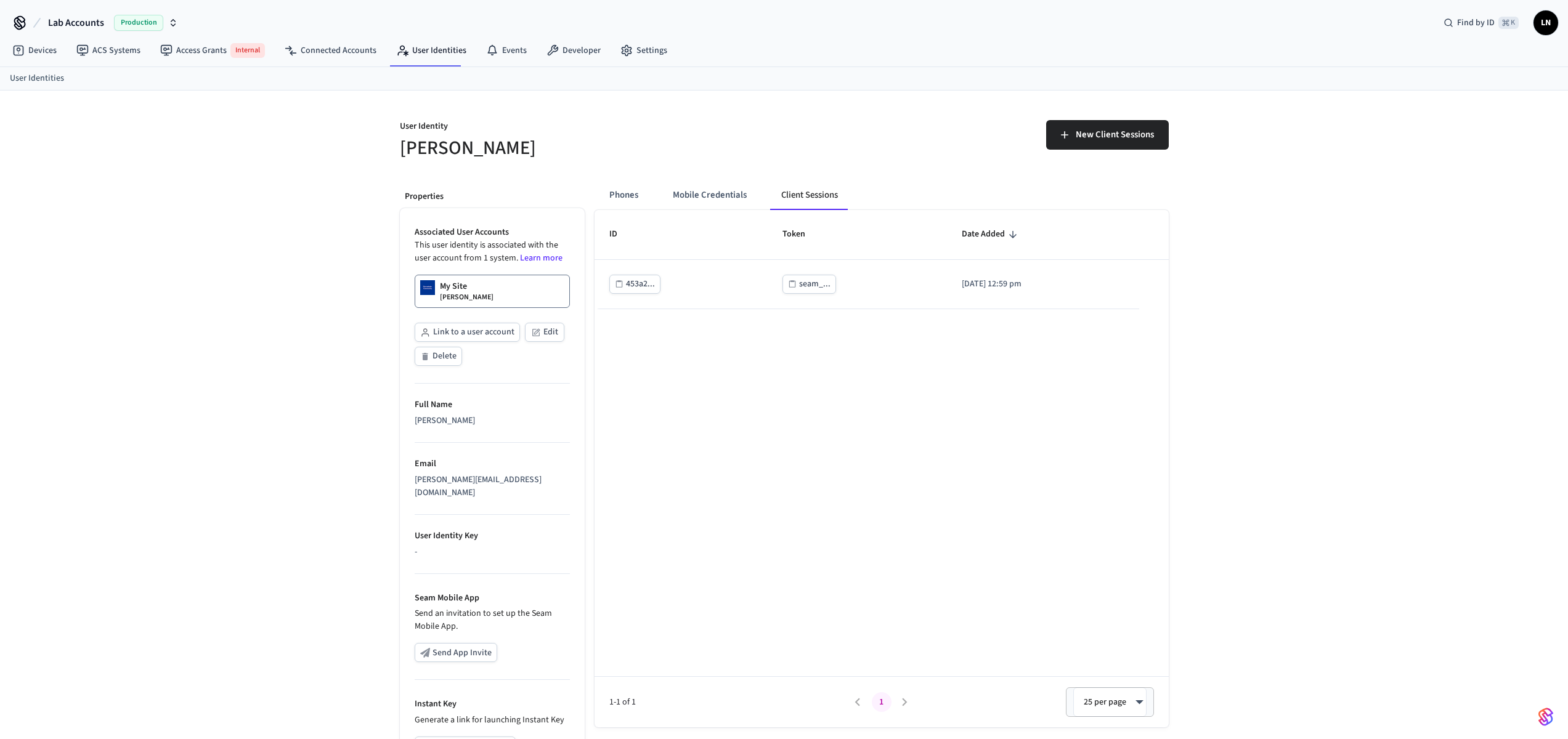
click at [718, 187] on button "Mobile Credentials" at bounding box center [709, 196] width 93 height 30
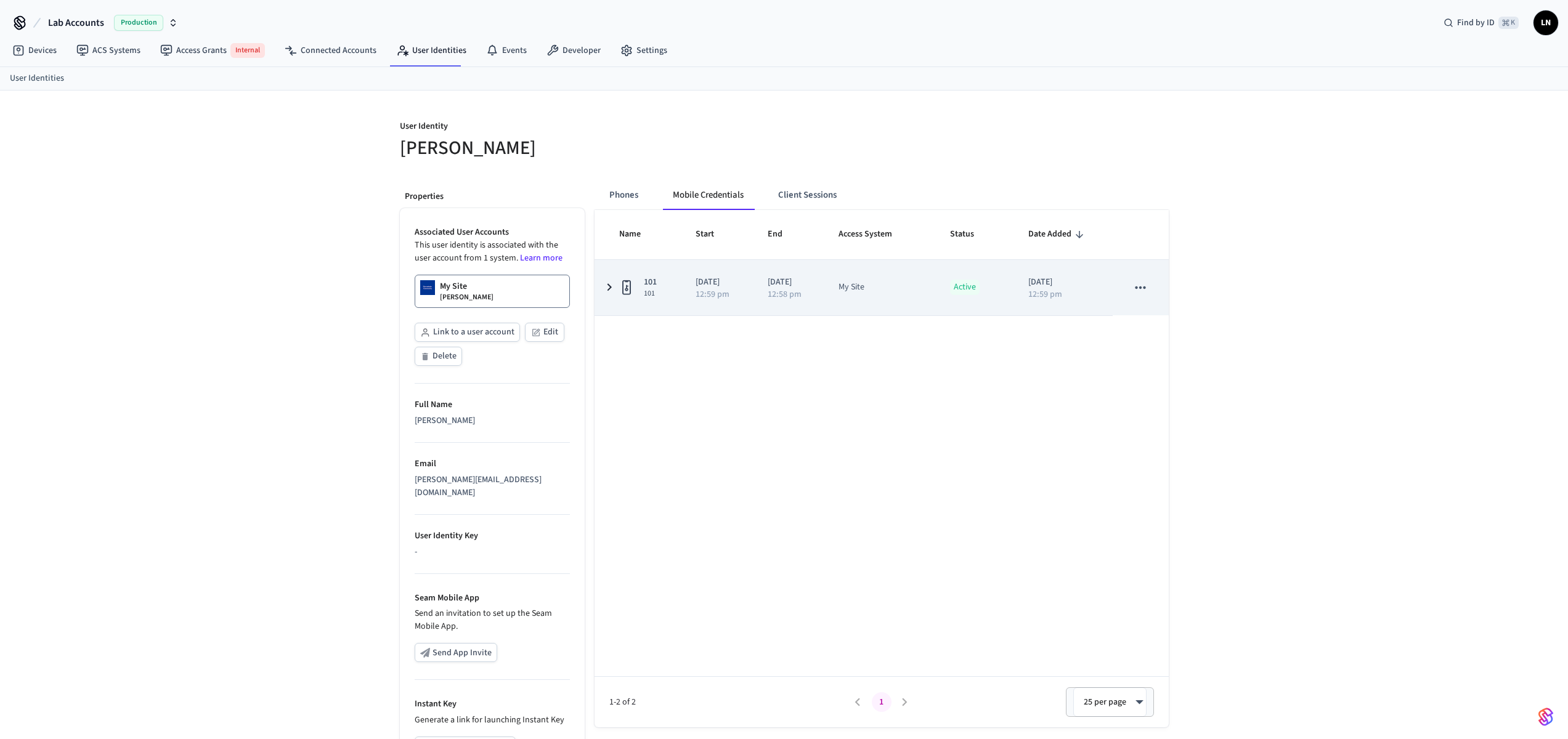
click at [607, 284] on icon "sticky table" at bounding box center [609, 286] width 4 height 7
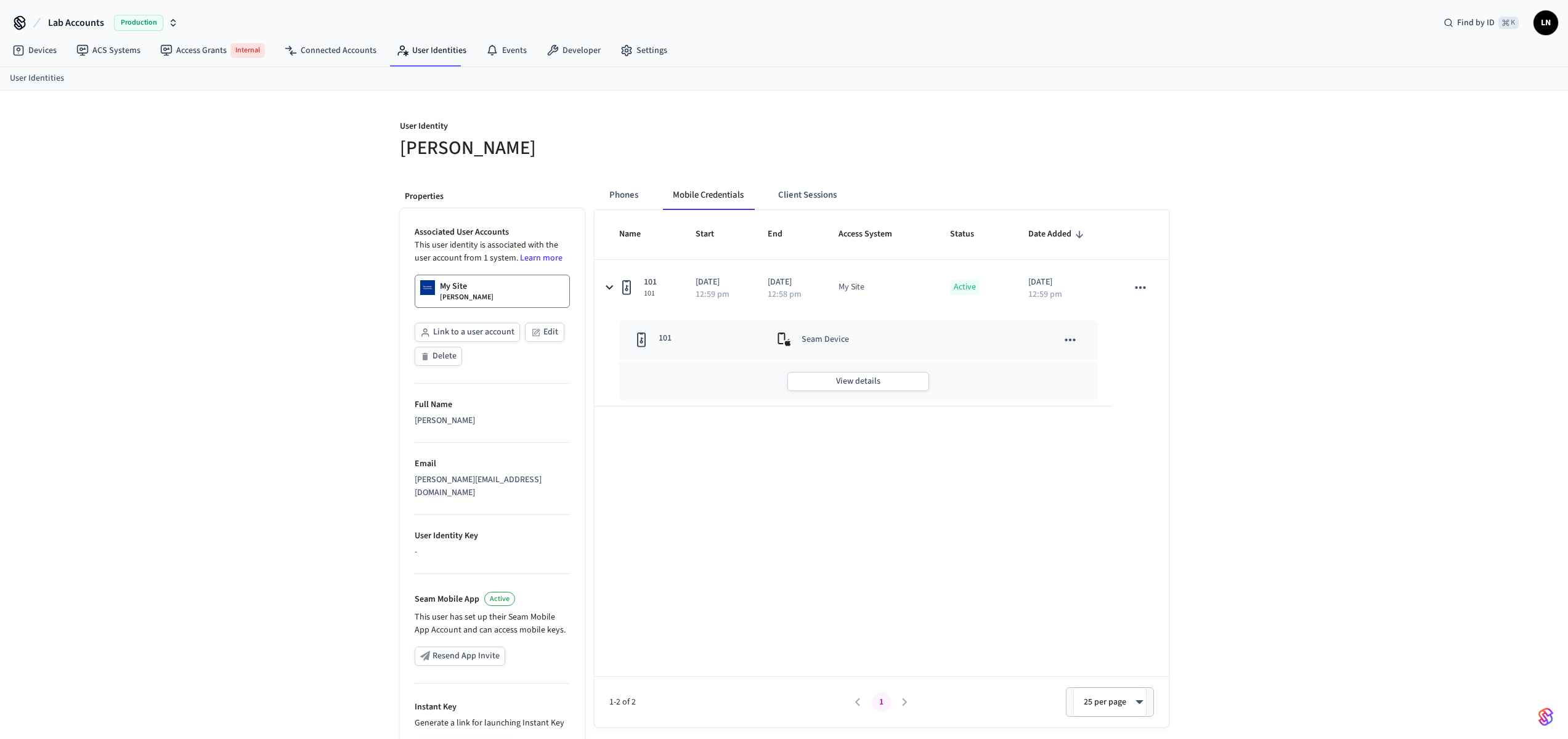
click at [485, 290] on link "My Site Lucas Neiva" at bounding box center [492, 290] width 155 height 33
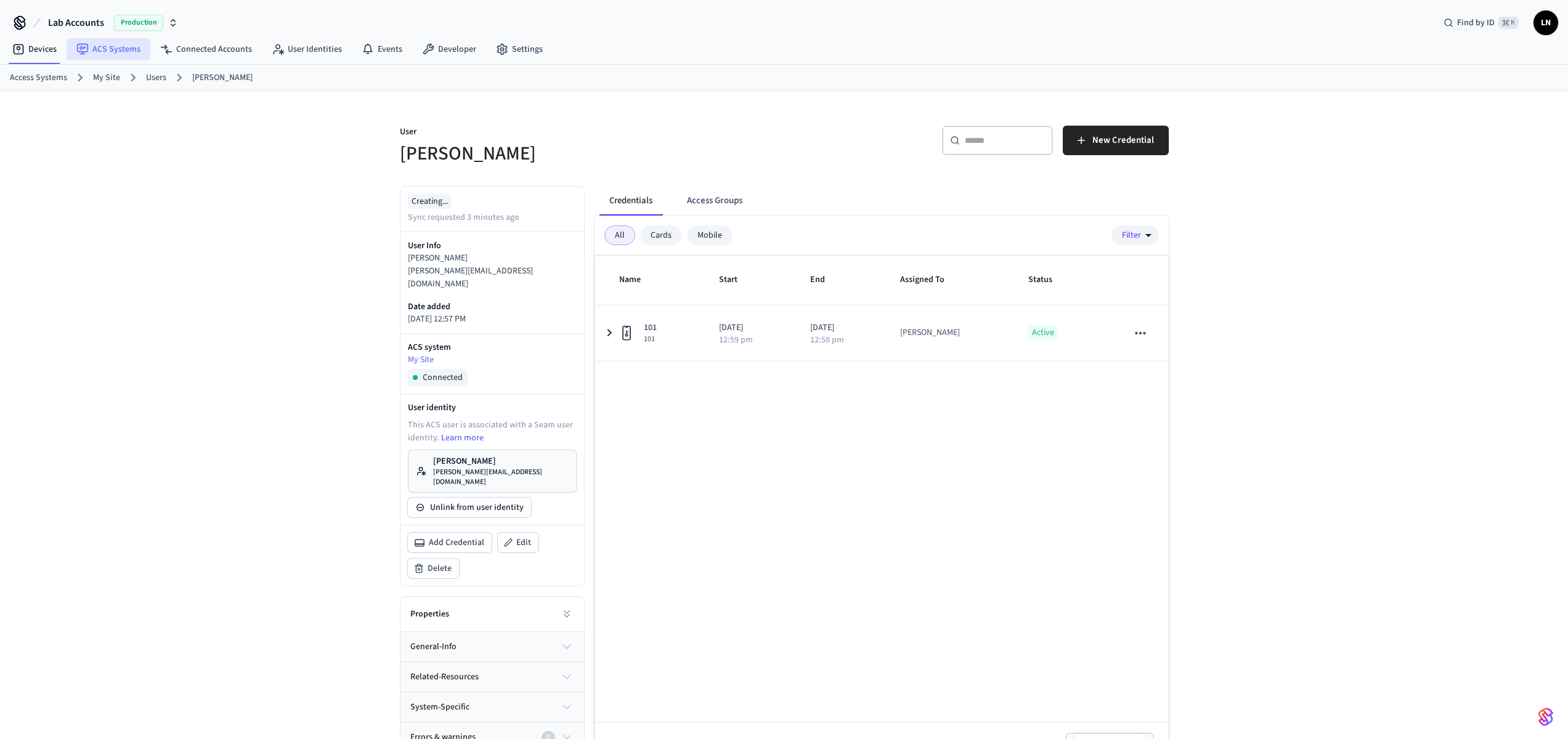
click at [93, 55] on link "ACS Systems" at bounding box center [108, 49] width 83 height 22
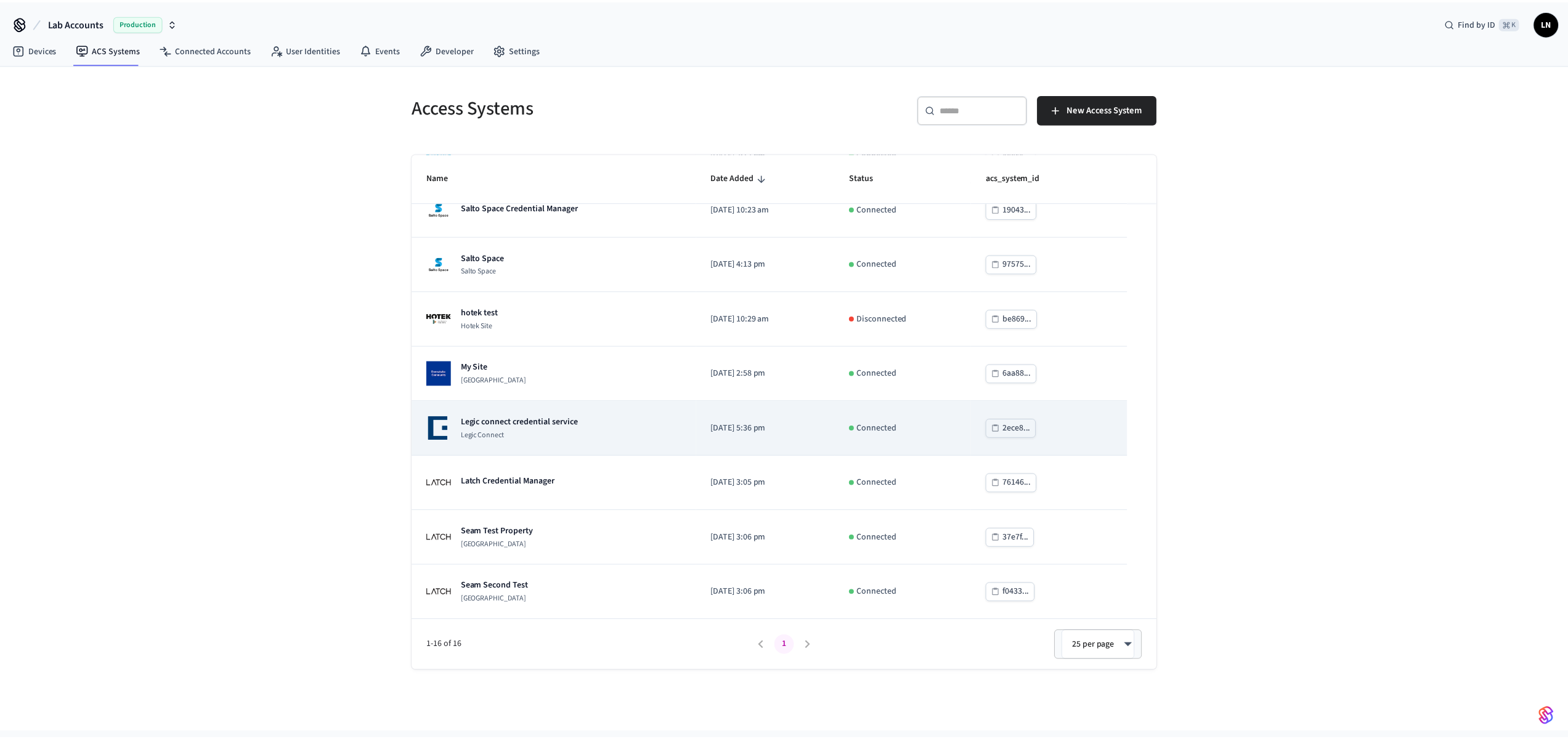
scroll to position [460, 0]
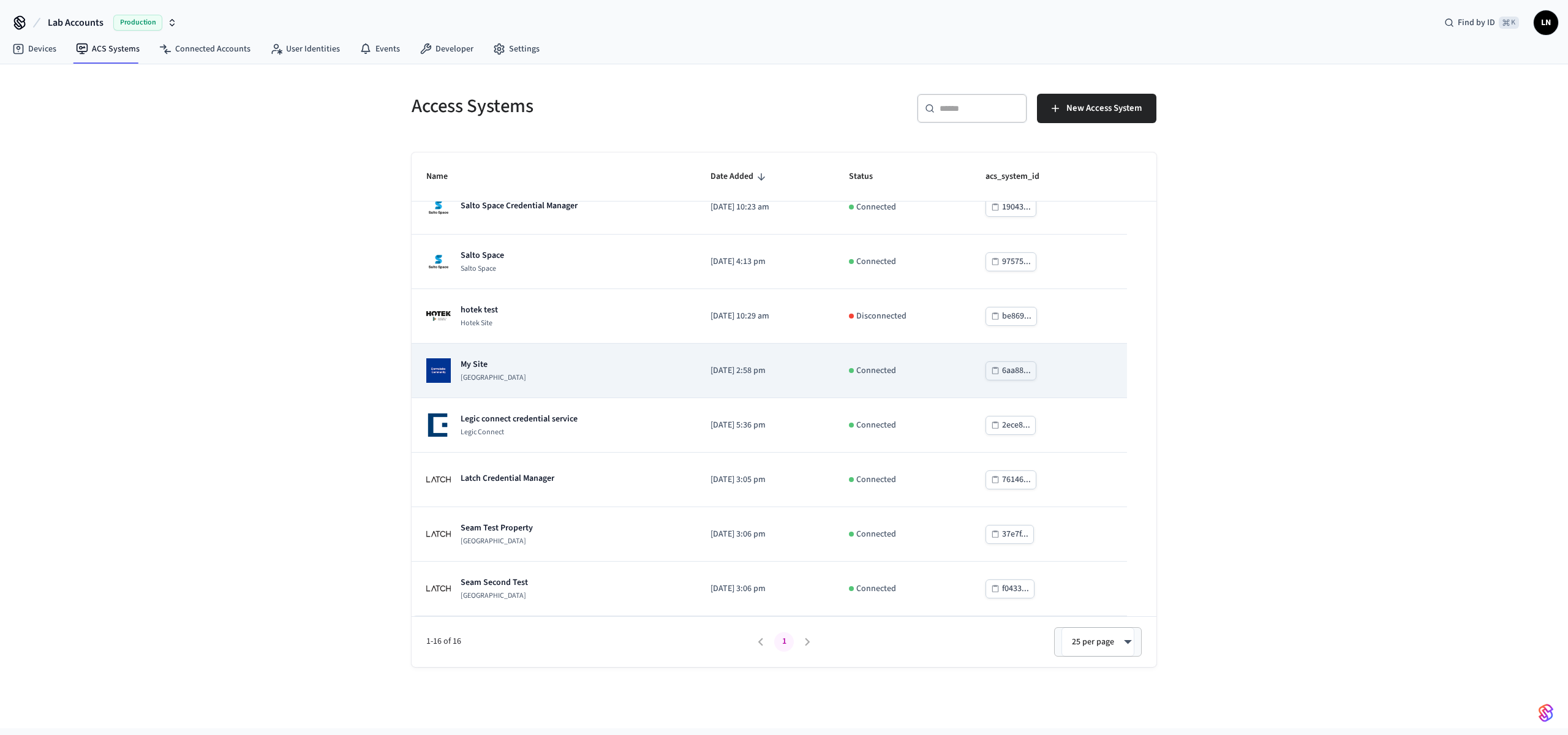
click at [564, 366] on div "My Site Dormakaba Community Site" at bounding box center [553, 370] width 255 height 25
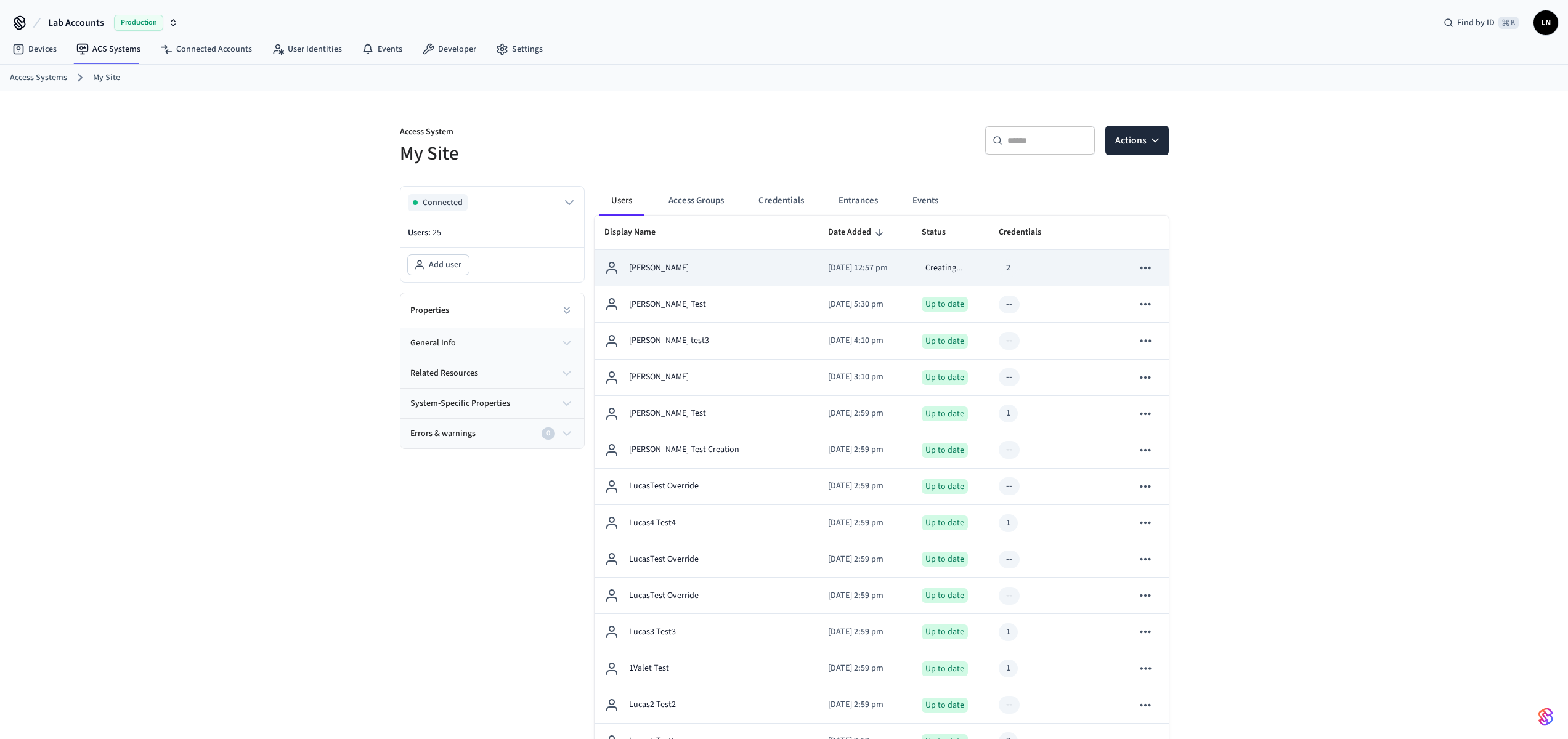
click at [668, 272] on p "Lucas Neiva" at bounding box center [659, 267] width 60 height 13
click at [761, 276] on td "Lucas Neiva" at bounding box center [706, 268] width 225 height 37
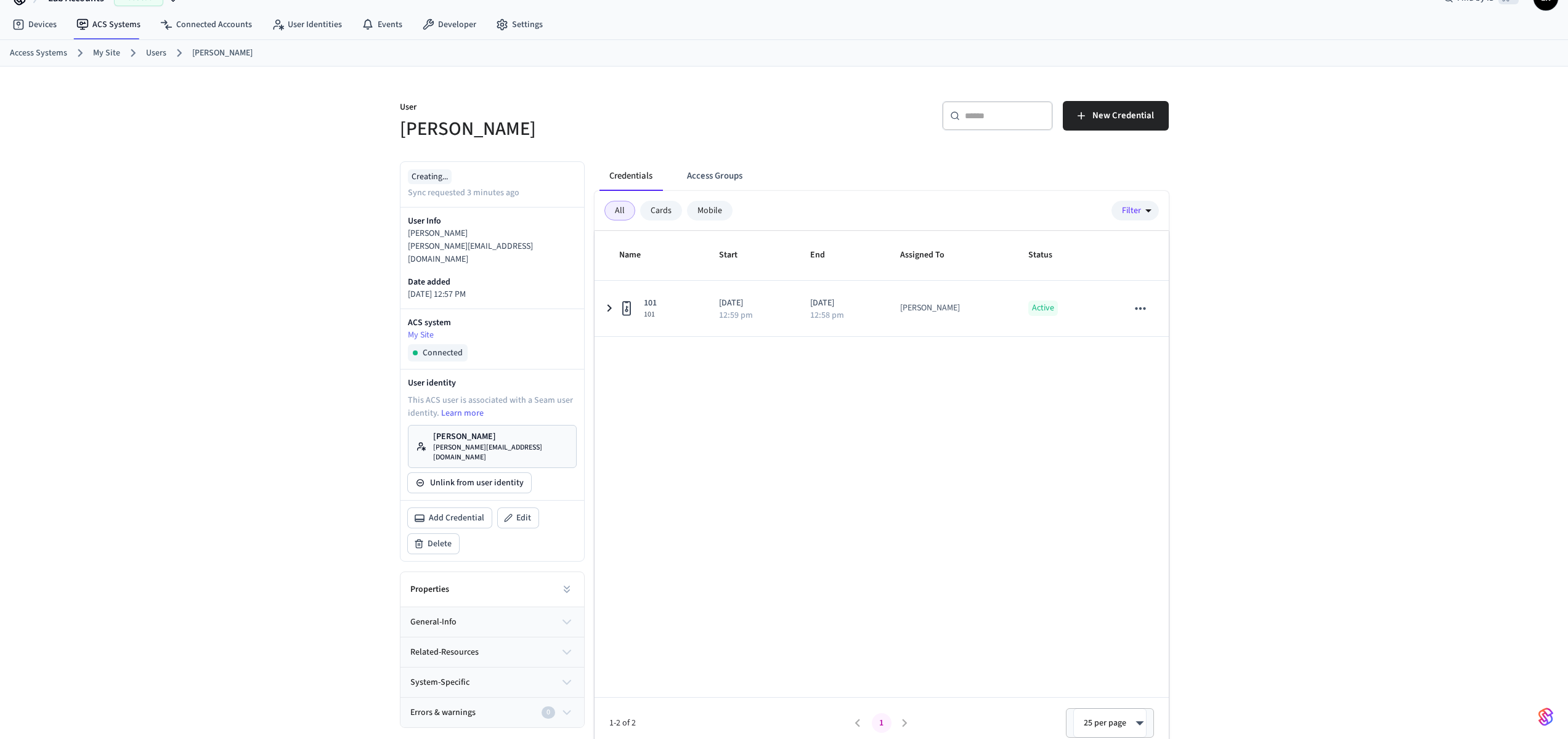
scroll to position [34, 0]
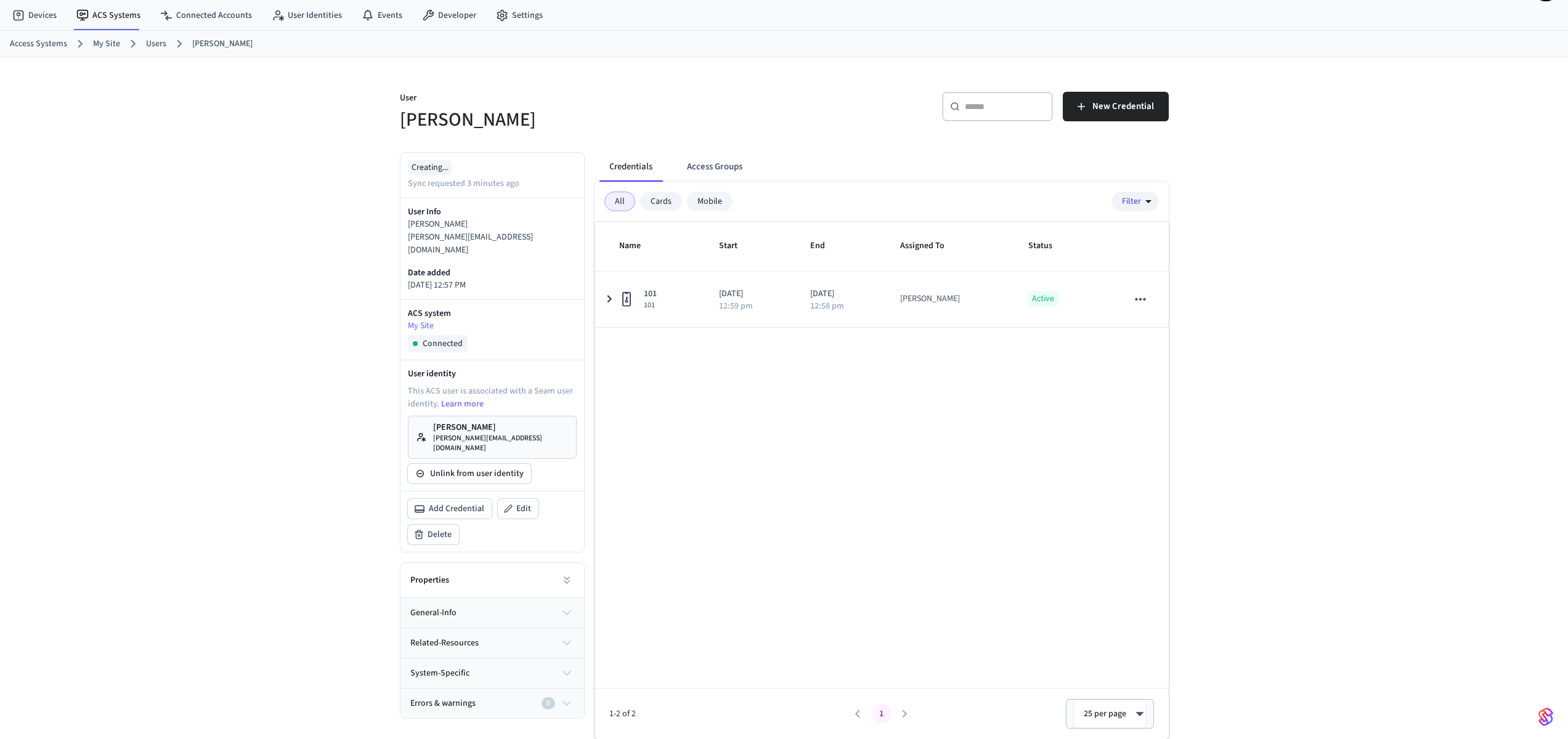
click at [528, 568] on div "Properties" at bounding box center [492, 580] width 184 height 35
click at [530, 598] on button "general-info" at bounding box center [492, 613] width 184 height 30
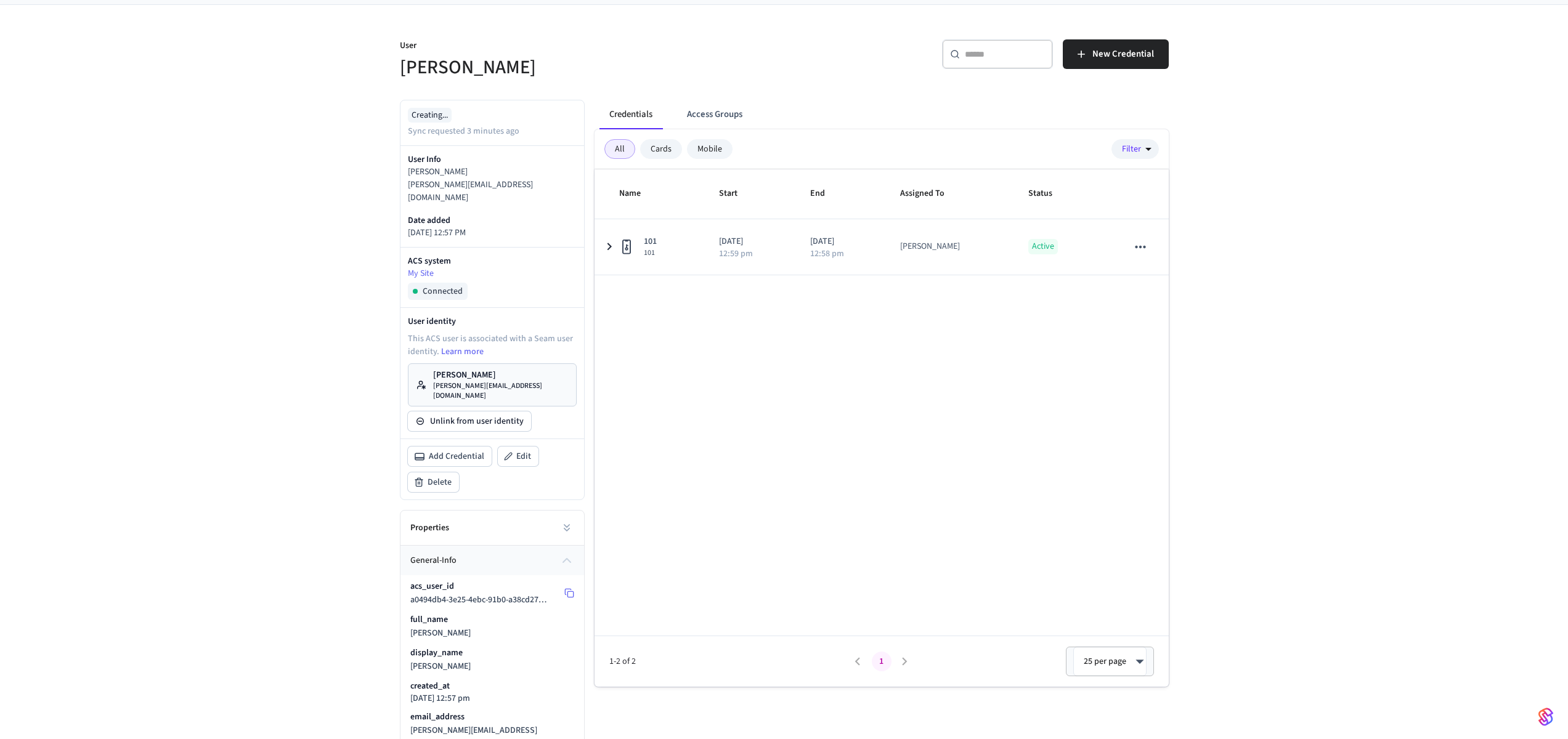
scroll to position [193, 0]
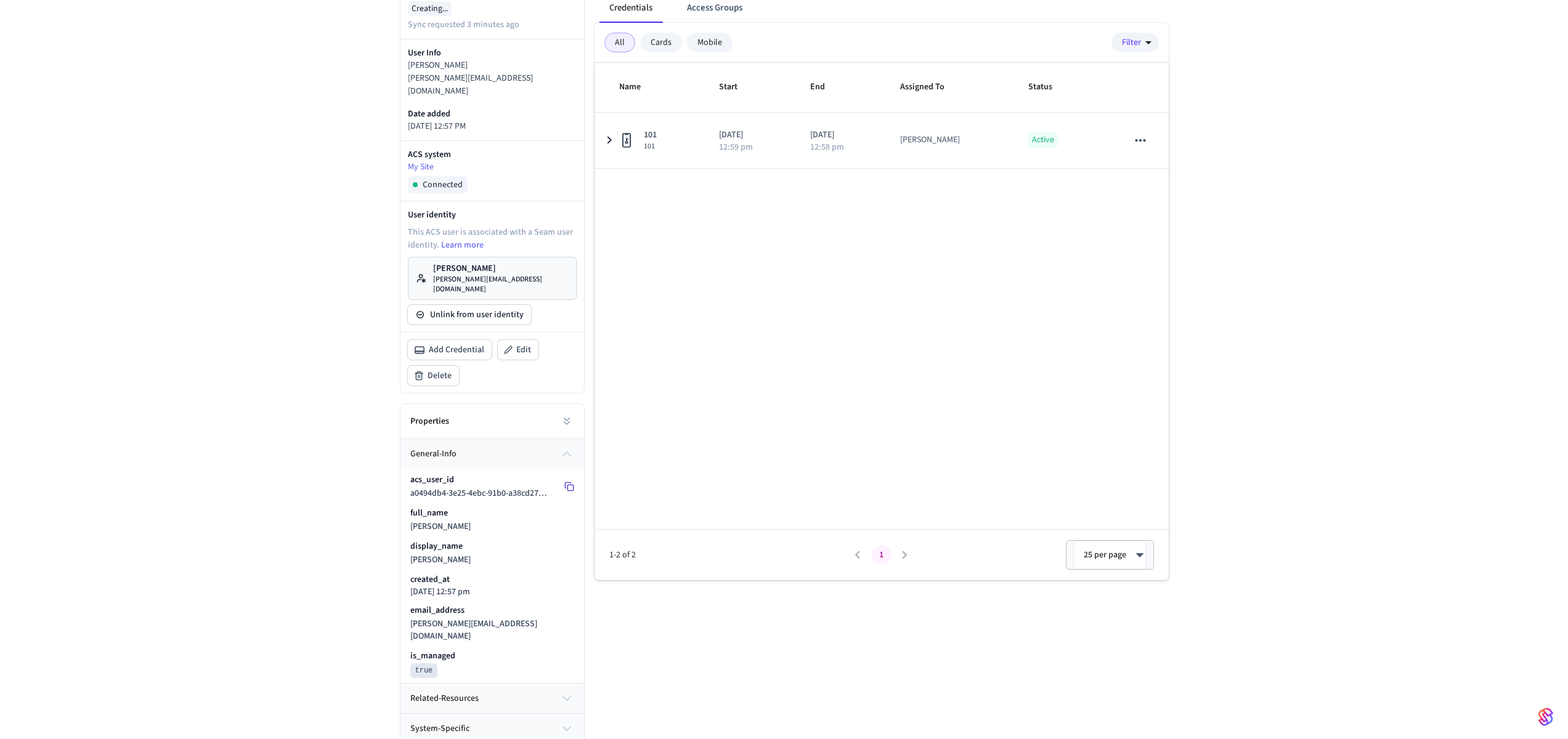
click at [569, 485] on rect at bounding box center [570, 488] width 6 height 6
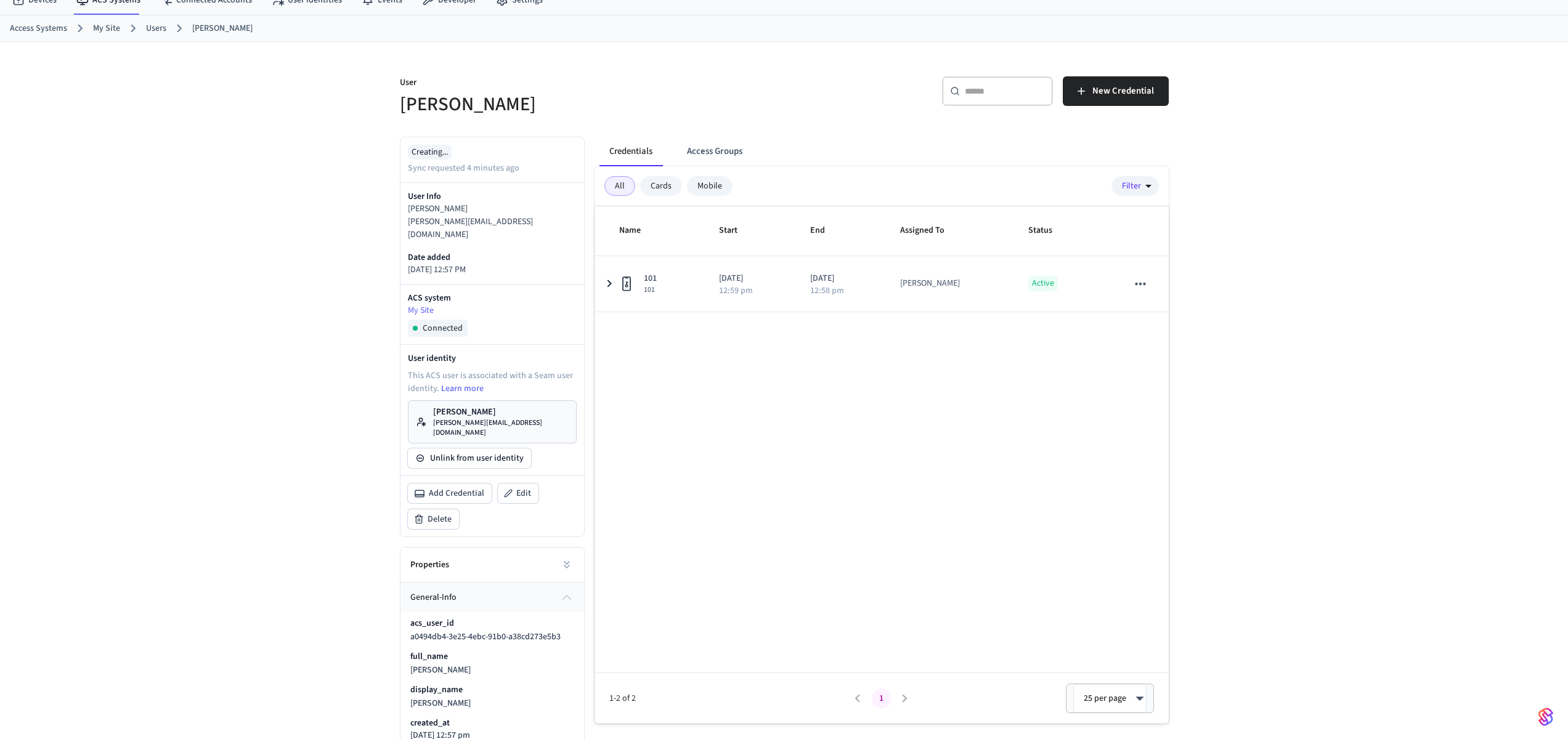
scroll to position [0, 0]
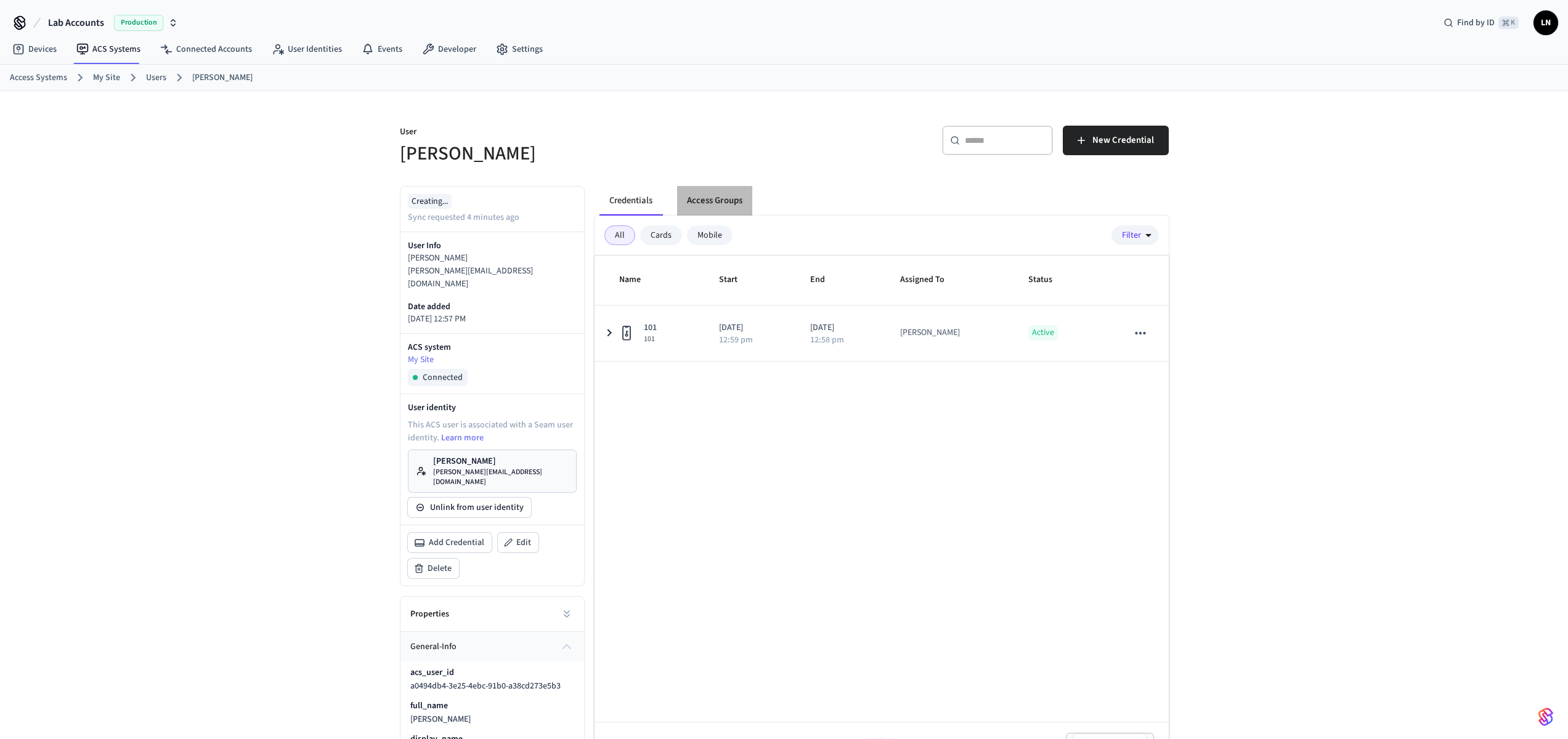
click at [701, 196] on button "Access Groups" at bounding box center [714, 201] width 76 height 30
